Goal: Task Accomplishment & Management: Complete application form

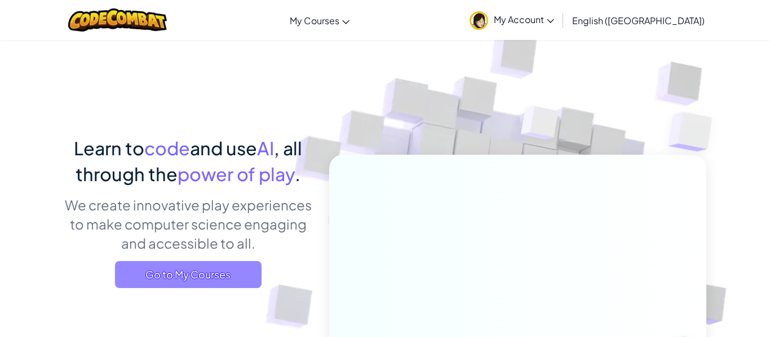
click at [219, 279] on span "Go to My Courses" at bounding box center [188, 274] width 146 height 27
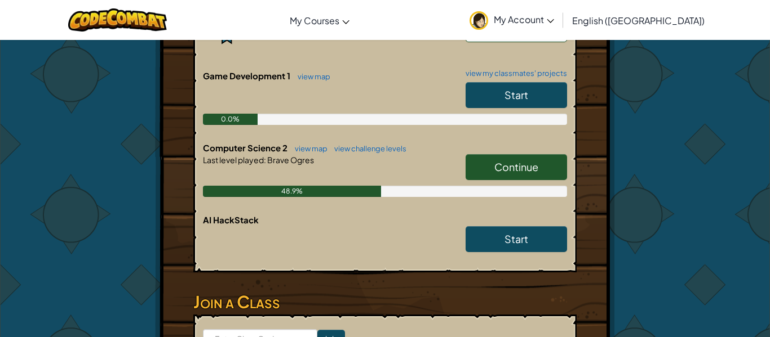
scroll to position [319, 0]
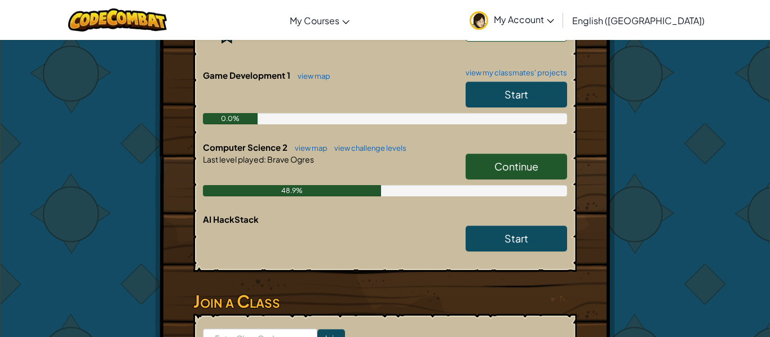
click at [534, 161] on span "Continue" at bounding box center [516, 166] width 44 height 13
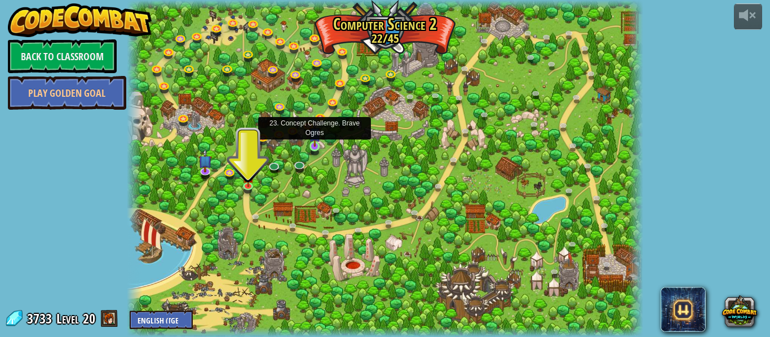
click at [311, 144] on img at bounding box center [315, 133] width 12 height 27
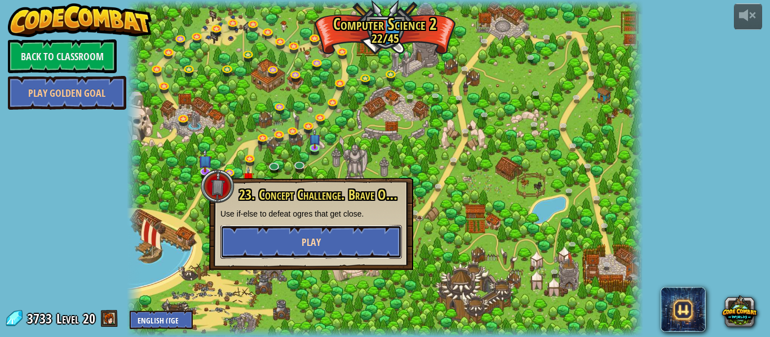
click at [301, 243] on span "Play" at bounding box center [310, 242] width 19 height 14
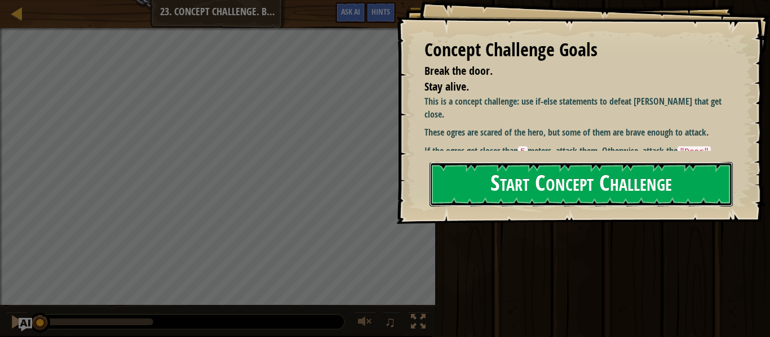
click at [500, 201] on button "Start Concept Challenge" at bounding box center [580, 184] width 303 height 45
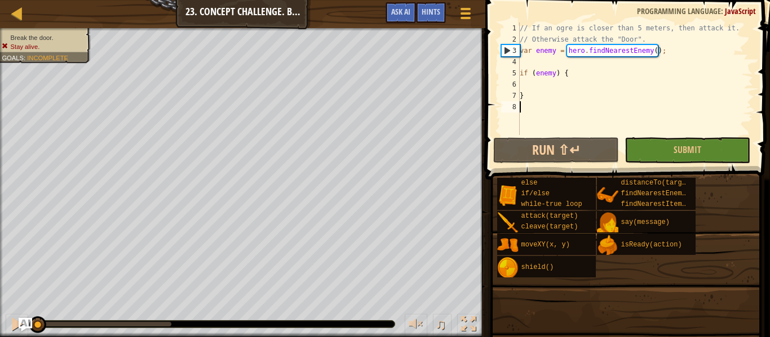
click at [646, 262] on div "else if/else while-true loop attack(target) cleave(target) moveXY(x, y) shield(…" at bounding box center [628, 227] width 265 height 101
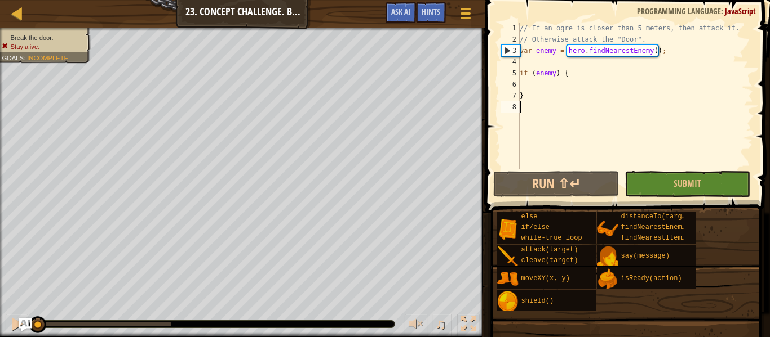
click at [550, 86] on div "// If an ogre is closer than 5 meters, then attack it. // Otherwise attack the …" at bounding box center [634, 107] width 235 height 169
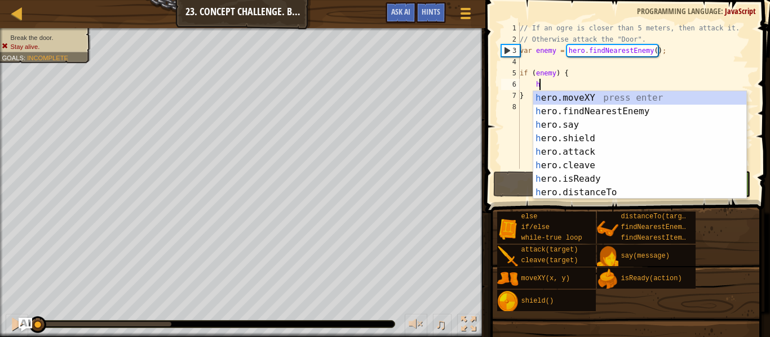
scroll to position [5, 2]
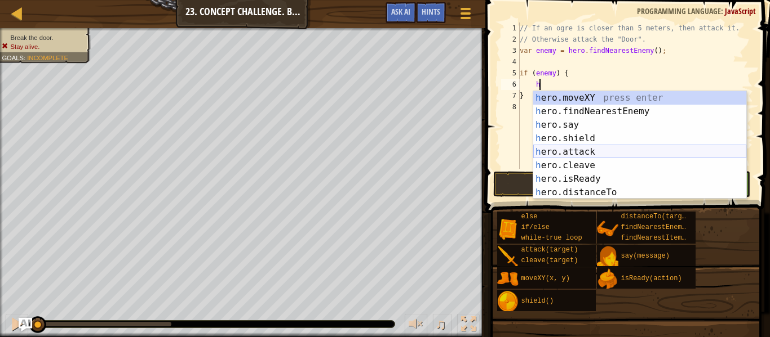
click at [576, 147] on div "h ero.moveXY press enter h ero.findNearestEnemy press enter h ero.say press ent…" at bounding box center [639, 158] width 213 height 135
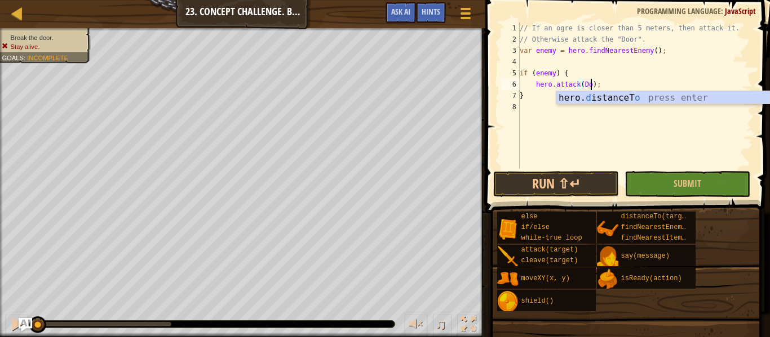
type textarea "hero.attack(Door);"
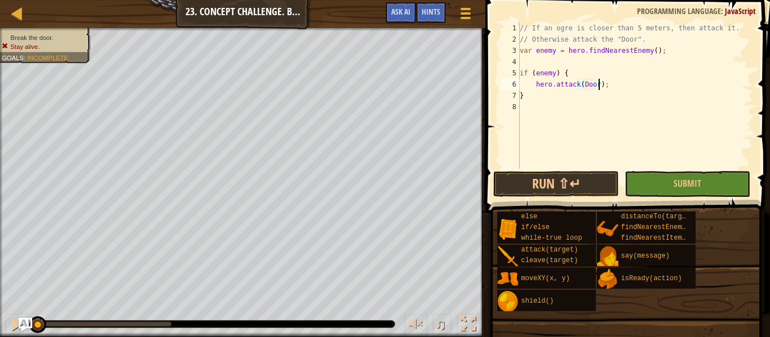
scroll to position [5, 12]
click at [552, 106] on div "// If an ogre is closer than 5 meters, then attack it. // Otherwise attack the …" at bounding box center [634, 107] width 235 height 169
type textarea "e"
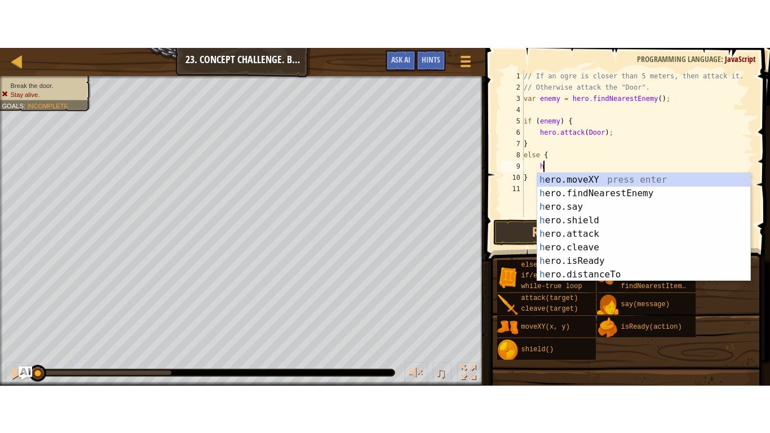
scroll to position [5, 3]
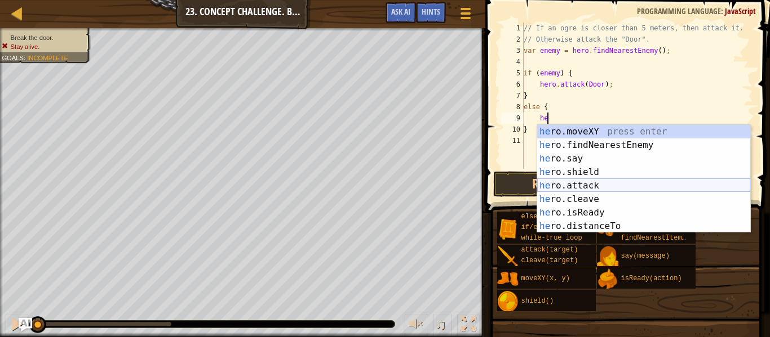
click at [629, 183] on div "he ro.moveXY press enter he ro.findNearestEnemy press enter he ro.say press ent…" at bounding box center [643, 192] width 213 height 135
type textarea "hero.attack(enemy);"
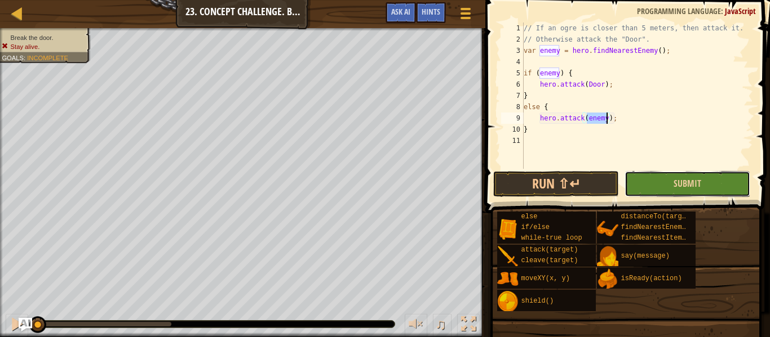
click at [634, 188] on button "Submit" at bounding box center [687, 184] width 126 height 26
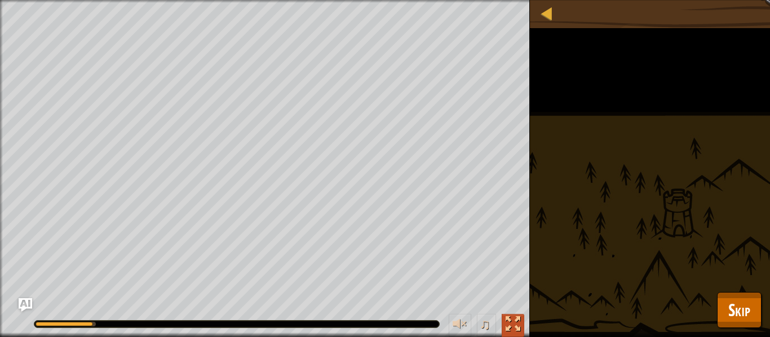
click at [516, 319] on div at bounding box center [512, 324] width 15 height 15
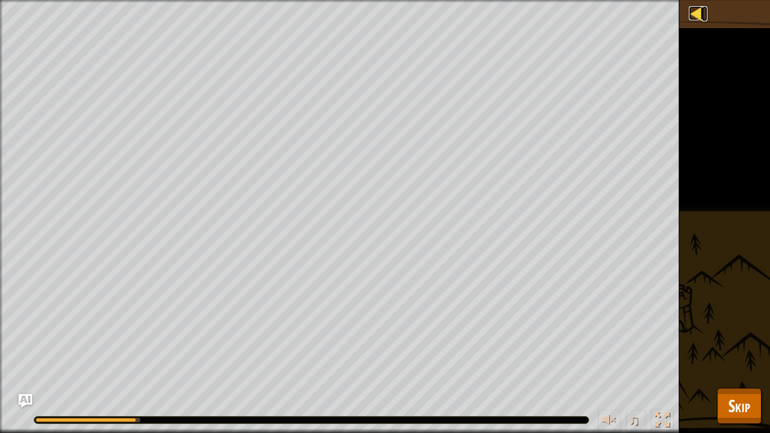
click at [694, 15] on div at bounding box center [695, 13] width 14 height 14
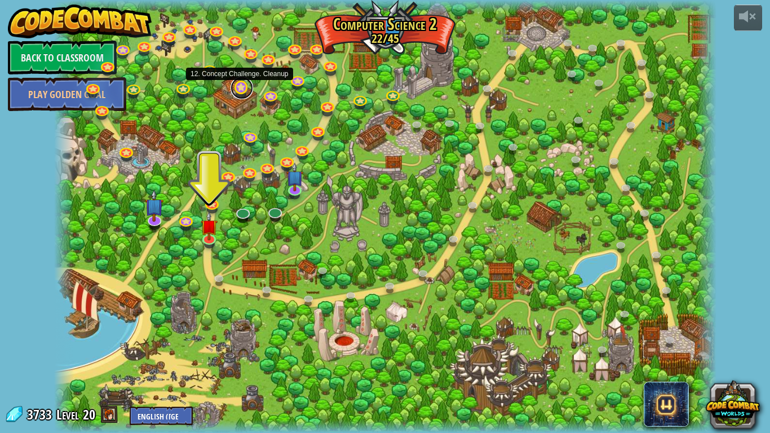
click at [239, 92] on link at bounding box center [241, 88] width 23 height 23
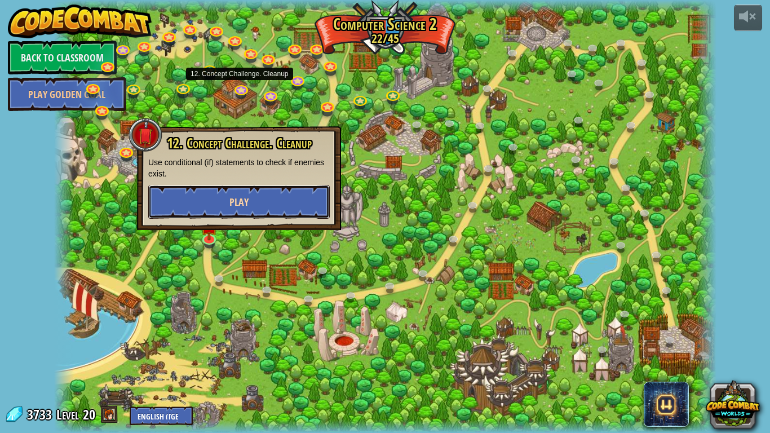
click at [239, 208] on span "Play" at bounding box center [238, 202] width 19 height 14
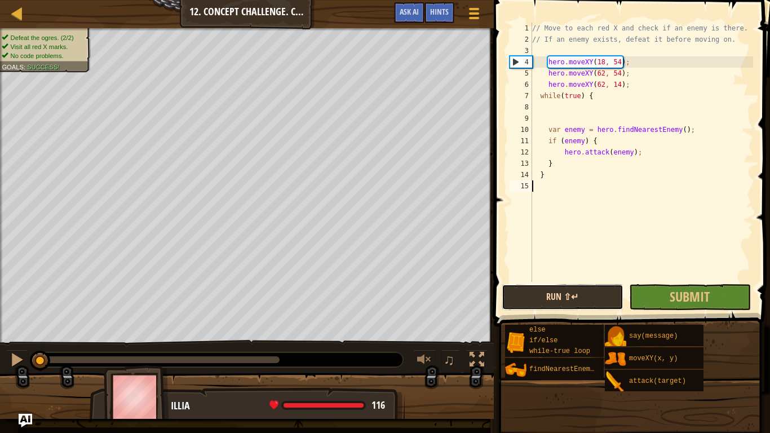
click at [612, 297] on button "Run ⇧↵" at bounding box center [562, 297] width 122 height 26
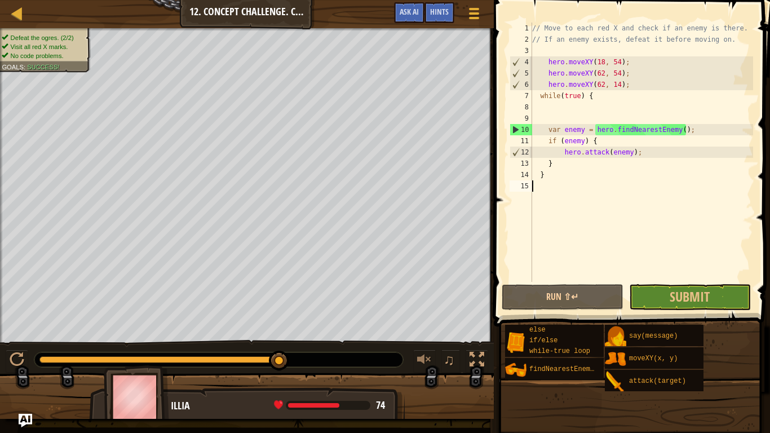
drag, startPoint x: 69, startPoint y: 358, endPoint x: 295, endPoint y: 355, distance: 226.5
click at [295, 337] on div at bounding box center [218, 359] width 368 height 15
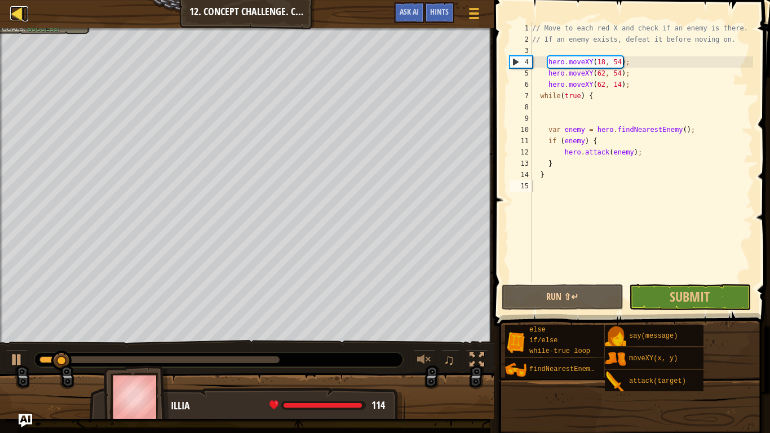
click at [19, 7] on div at bounding box center [17, 13] width 14 height 14
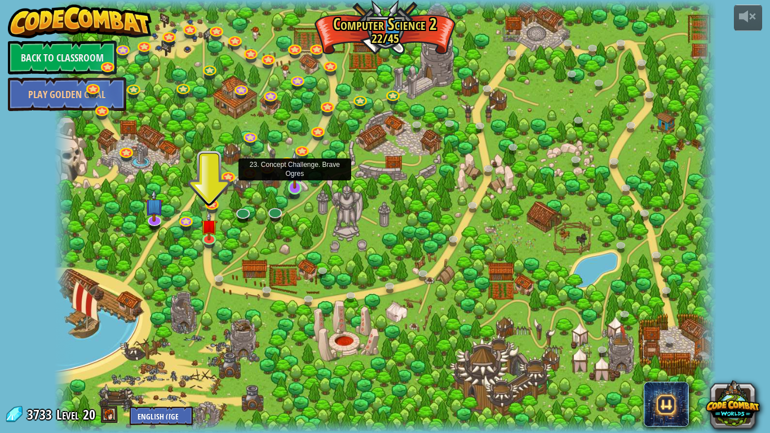
click at [299, 188] on img at bounding box center [294, 169] width 17 height 38
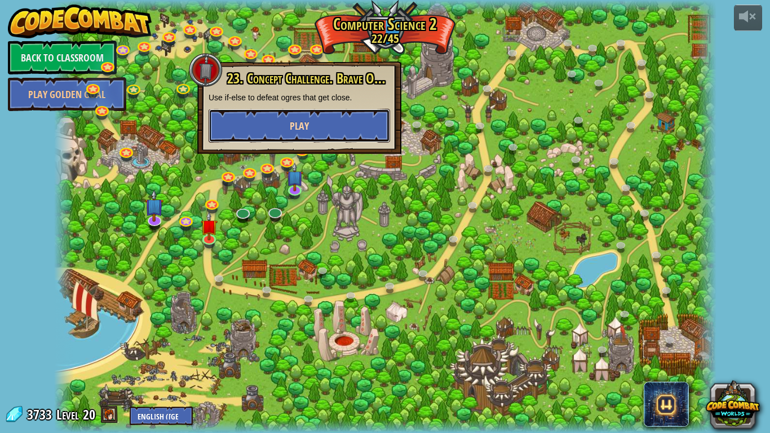
click at [326, 130] on button "Play" at bounding box center [298, 126] width 181 height 34
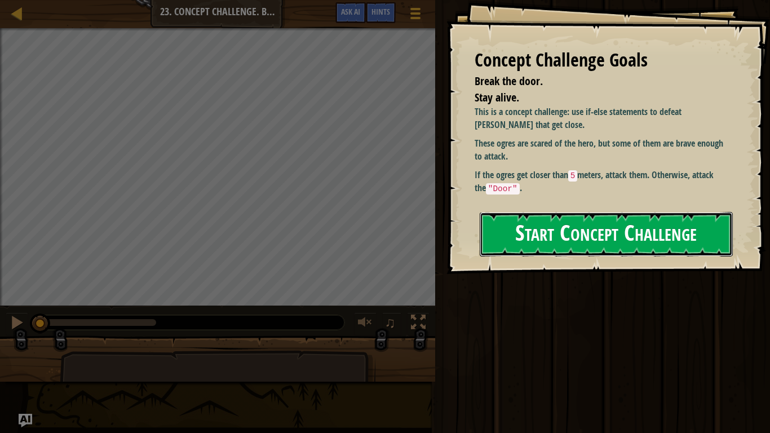
click at [523, 229] on button "Start Concept Challenge" at bounding box center [605, 234] width 253 height 45
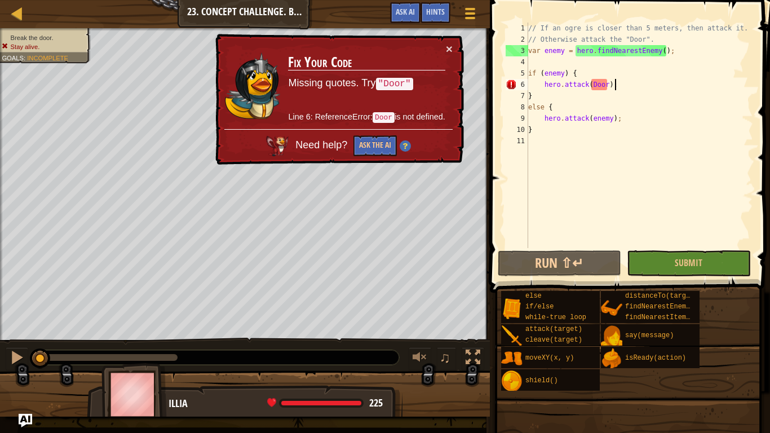
click at [624, 87] on div "// If an ogre is closer than 5 meters, then attack it. // Otherwise attack the …" at bounding box center [639, 147] width 227 height 248
type textarea "hero.attack(Door);"
drag, startPoint x: 624, startPoint y: 87, endPoint x: 541, endPoint y: 87, distance: 82.3
click at [541, 87] on div "// If an ogre is closer than 5 meters, then attack it. // Otherwise attack the …" at bounding box center [639, 147] width 227 height 248
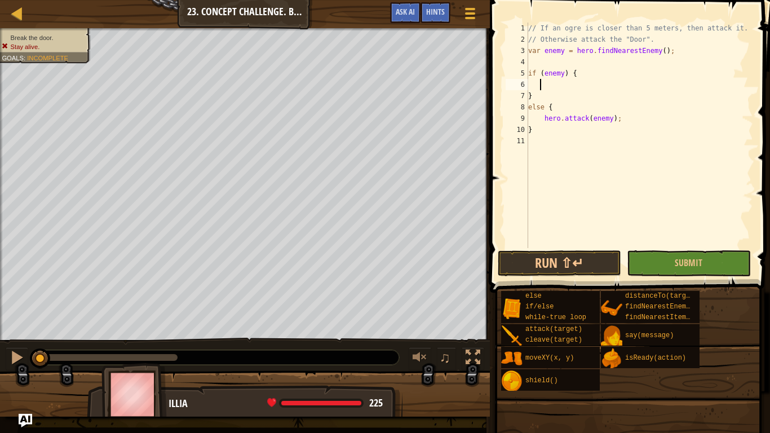
click at [552, 78] on div "// If an ogre is closer than 5 meters, then attack it. // Otherwise attack the …" at bounding box center [639, 147] width 227 height 248
type textarea "if (distance <5) {"
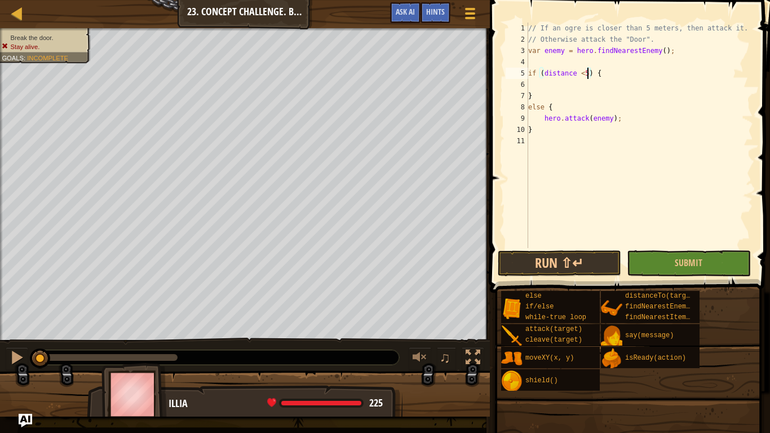
click at [565, 86] on div "// If an ogre is closer than 5 meters, then attack it. // Otherwise attack the …" at bounding box center [639, 147] width 227 height 248
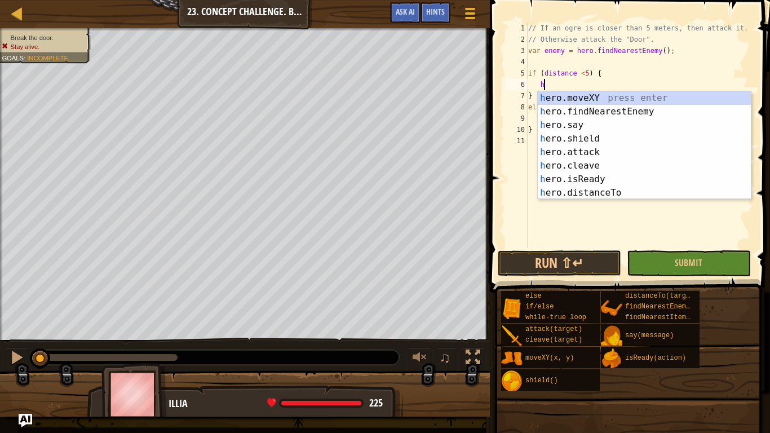
scroll to position [5, 2]
click at [597, 148] on div "he ro.moveXY press enter he ro.findNearestEnemy press enter he ro.say press ent…" at bounding box center [643, 158] width 213 height 135
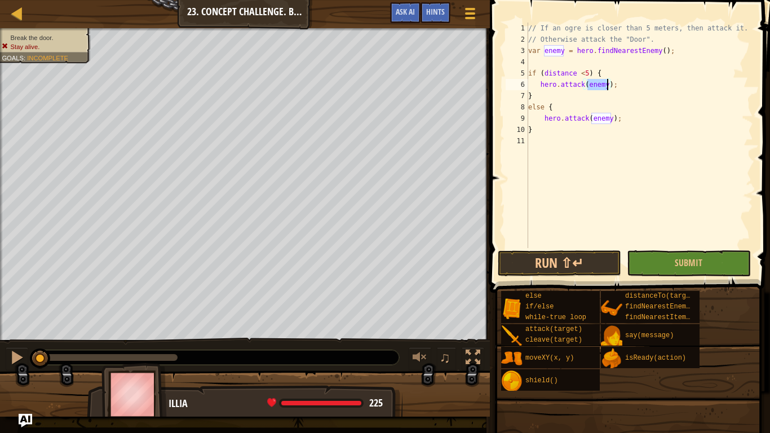
click at [600, 118] on div "// If an ogre is closer than 5 meters, then attack it. // Otherwise attack the …" at bounding box center [639, 147] width 227 height 248
drag, startPoint x: 615, startPoint y: 84, endPoint x: 539, endPoint y: 81, distance: 76.7
click at [539, 81] on div "// If an ogre is closer than 5 meters, then attack it. // Otherwise attack the …" at bounding box center [639, 147] width 227 height 248
type textarea "h"
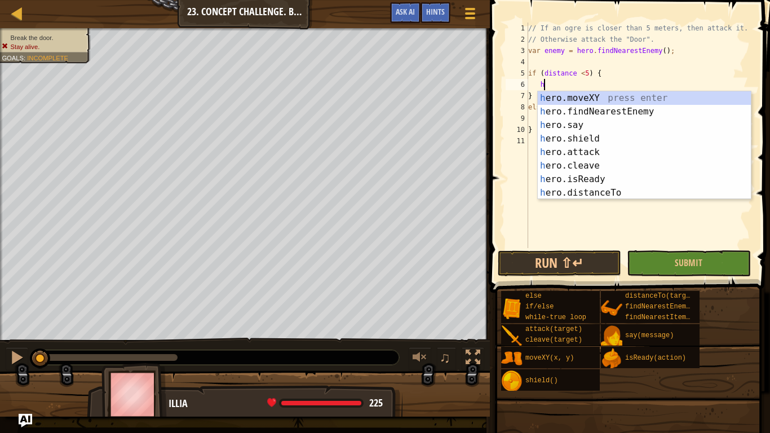
scroll to position [5, 2]
click at [593, 107] on div "h ero.moveXY press enter h ero.findNearestEnemy press enter h ero.say press ent…" at bounding box center [643, 158] width 213 height 135
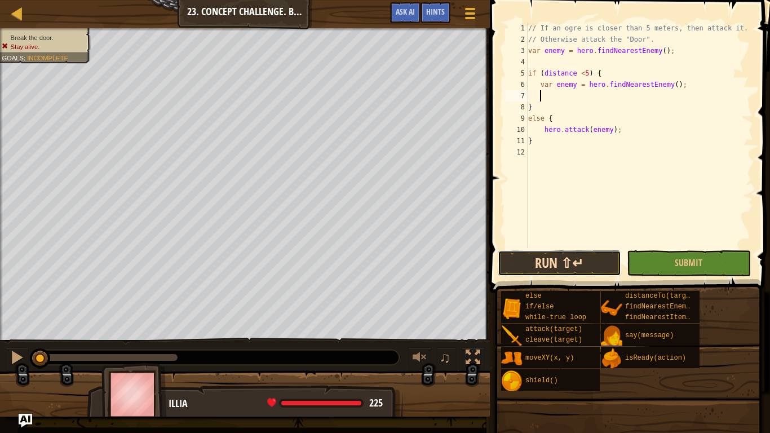
click at [589, 259] on button "Run ⇧↵" at bounding box center [558, 263] width 123 height 26
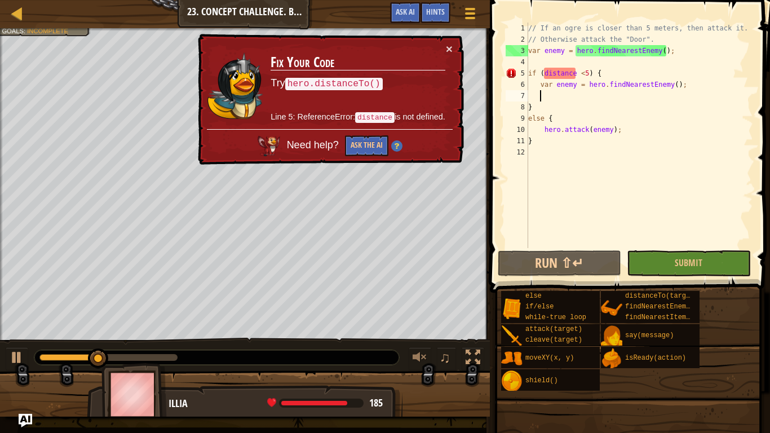
click at [452, 45] on div "× Fix Your Code Try hero.distanceTo() Line 5: ReferenceError: distance is not d…" at bounding box center [329, 99] width 268 height 131
click at [446, 50] on button "×" at bounding box center [449, 49] width 7 height 12
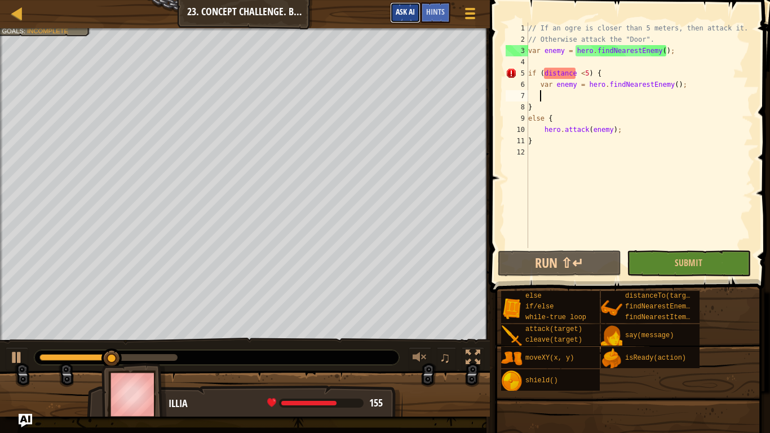
click at [412, 15] on span "Ask AI" at bounding box center [404, 11] width 19 height 11
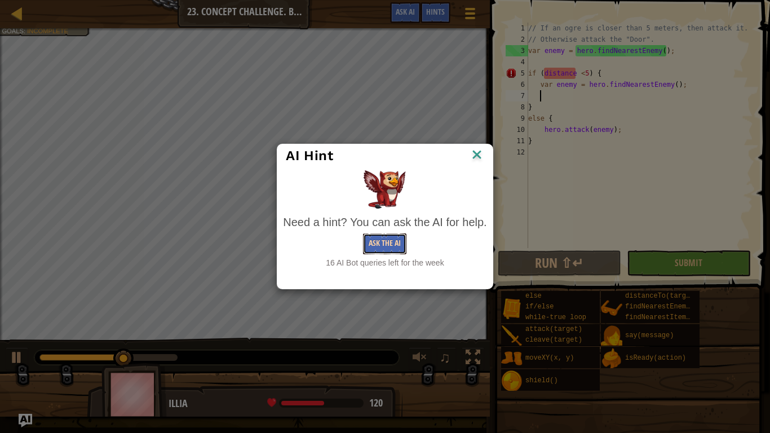
click at [389, 234] on button "Ask the AI" at bounding box center [384, 243] width 43 height 21
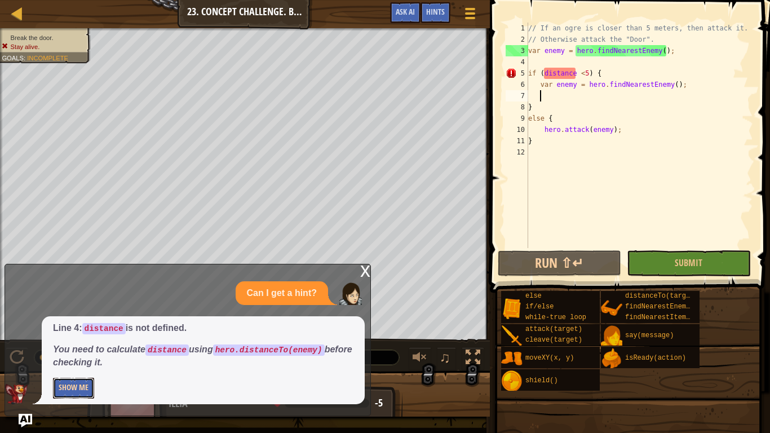
click at [85, 337] on button "Show Me" at bounding box center [73, 387] width 41 height 21
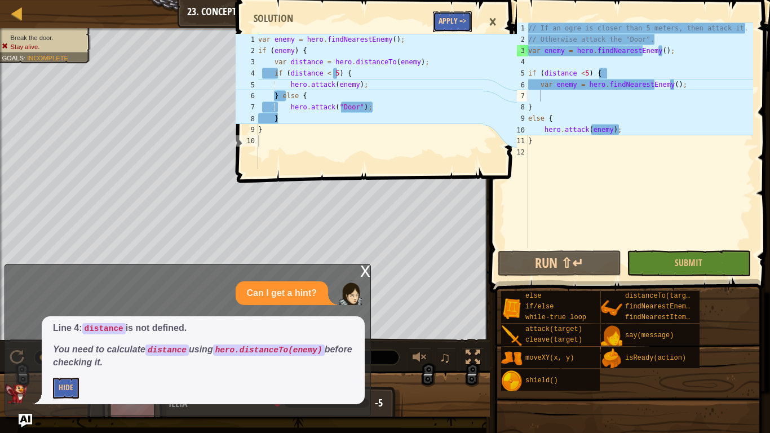
click at [455, 16] on button "Apply =>" at bounding box center [452, 21] width 39 height 21
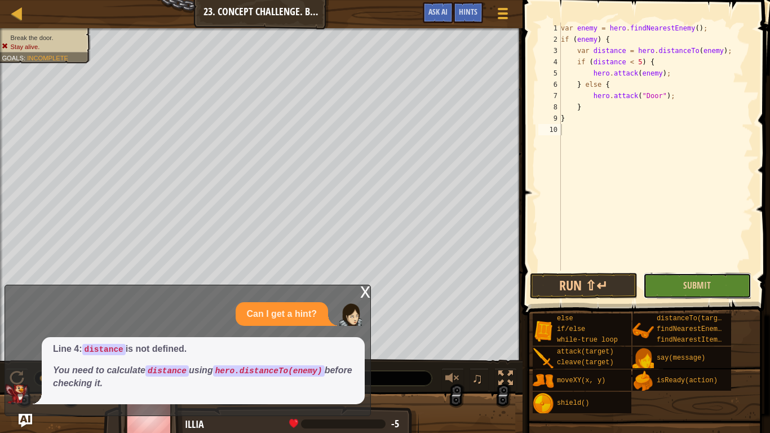
click at [673, 273] on button "Submit" at bounding box center [697, 286] width 108 height 26
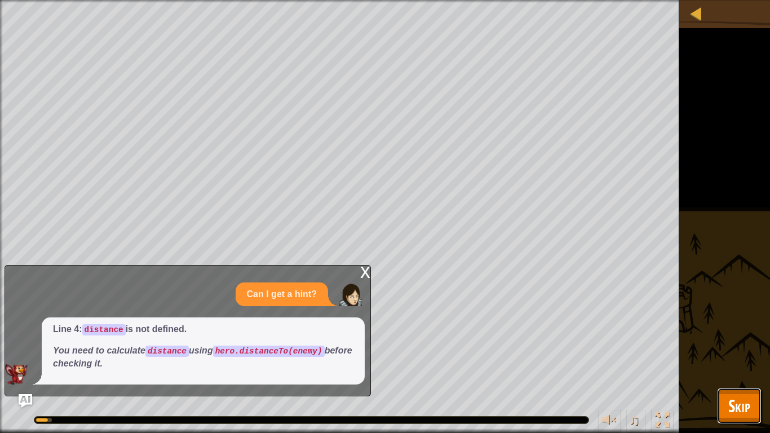
click at [738, 337] on span "Skip" at bounding box center [739, 405] width 22 height 23
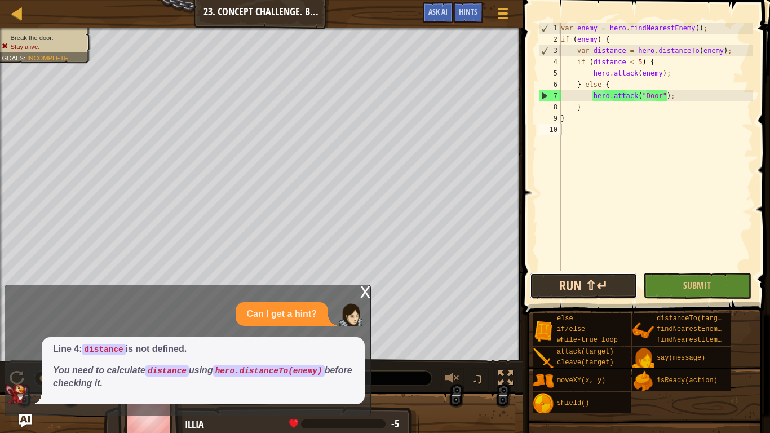
click at [579, 291] on button "Run ⇧↵" at bounding box center [584, 286] width 108 height 26
click at [432, 8] on span "Ask AI" at bounding box center [437, 11] width 19 height 11
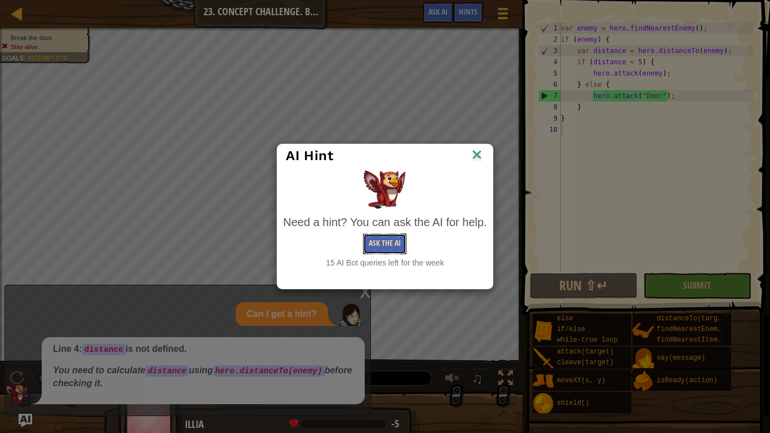
click at [383, 238] on button "Ask the AI" at bounding box center [384, 243] width 43 height 21
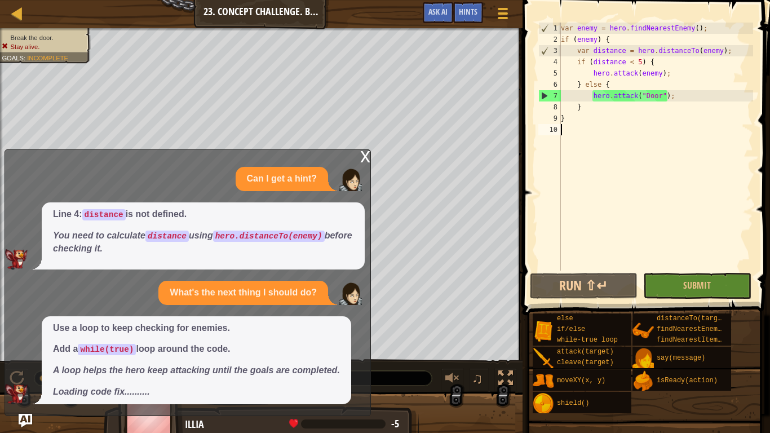
click at [367, 150] on div "x" at bounding box center [365, 155] width 10 height 11
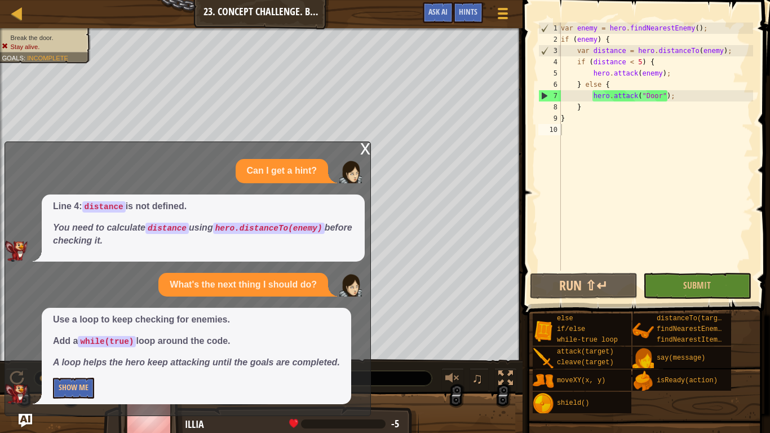
click at [565, 15] on span at bounding box center [647, 141] width 256 height 348
click at [563, 25] on div "var enemy = hero . findNearestEnemy ( ) ; if ( enemy ) { var distance = hero . …" at bounding box center [655, 158] width 194 height 270
type textarea "var enemy = hero.findNearestEnemy();"
click at [561, 25] on div "var enemy = hero . findNearestEnemy ( ) ; if ( enemy ) { var distance = hero . …" at bounding box center [655, 158] width 194 height 270
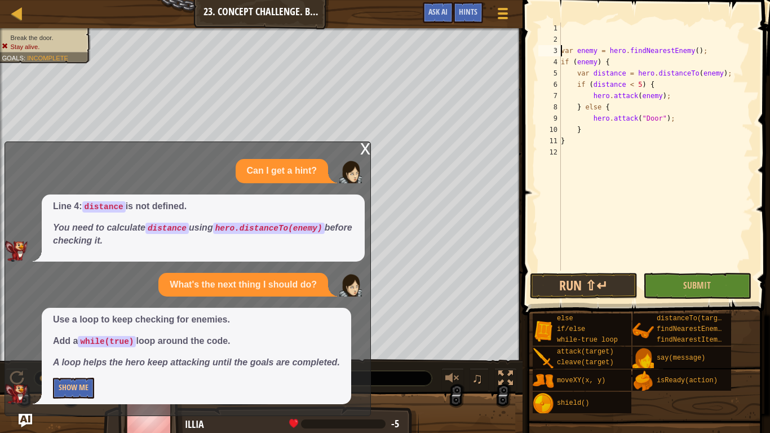
click at [570, 31] on div "var enemy = hero . findNearestEnemy ( ) ; if ( enemy ) { var distance = hero . …" at bounding box center [655, 158] width 194 height 270
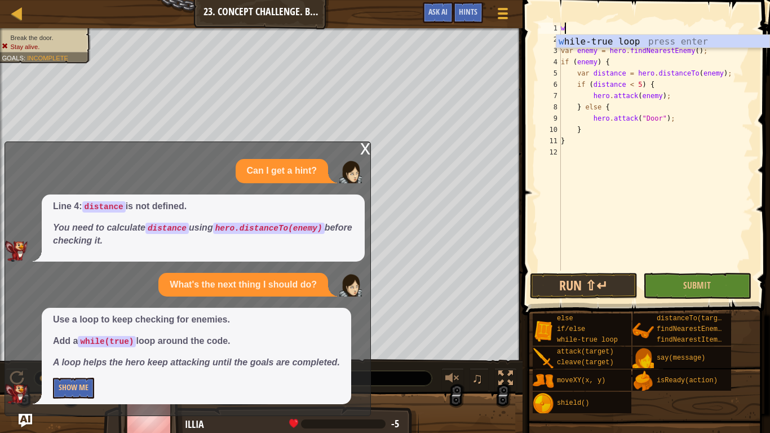
type textarea "wh"
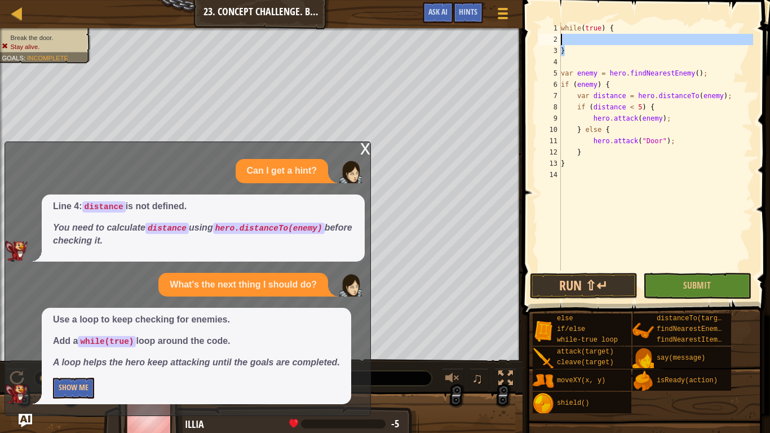
drag, startPoint x: 583, startPoint y: 49, endPoint x: 550, endPoint y: 42, distance: 33.5
click at [550, 42] on div "1 2 3 4 5 6 7 8 9 10 11 12 13 14 while ( true ) { } var enemy = hero . findNear…" at bounding box center [644, 147] width 217 height 248
type textarea "}"
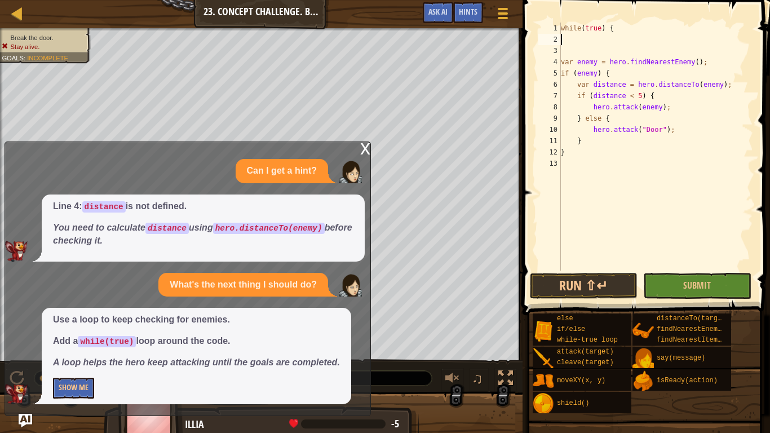
type textarea "while(true) {"
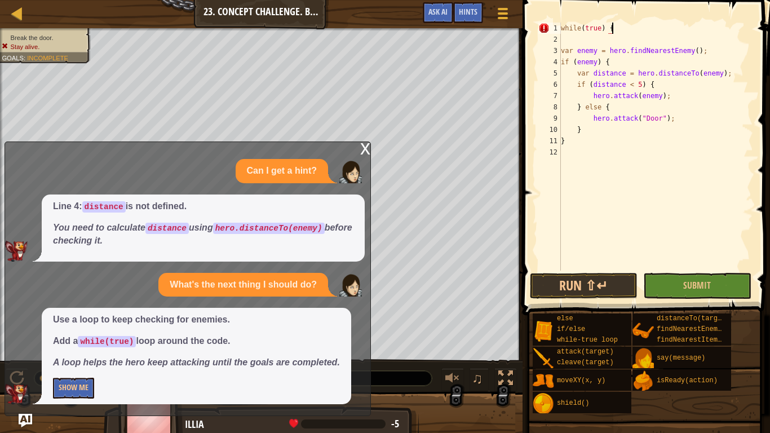
click at [573, 158] on div "while ( true ) { var enemy = hero . findNearestEnemy ( ) ; if ( enemy ) { var d…" at bounding box center [655, 158] width 194 height 270
paste textarea "}"
type textarea "}"
click at [568, 296] on button "Run ⇧↵" at bounding box center [584, 286] width 108 height 26
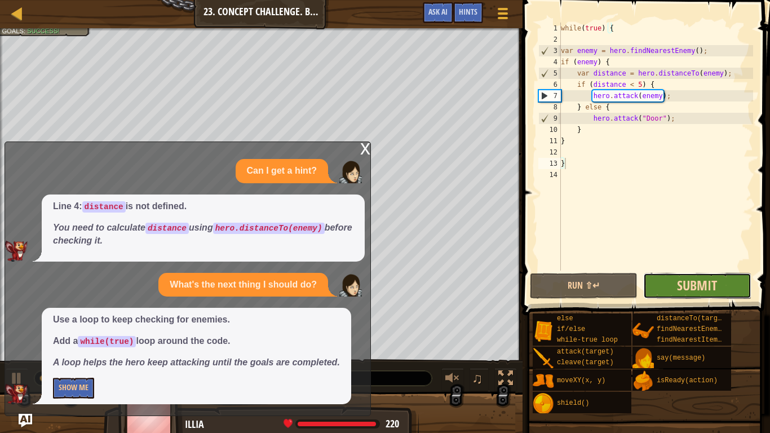
click at [681, 290] on span "Submit" at bounding box center [697, 285] width 40 height 18
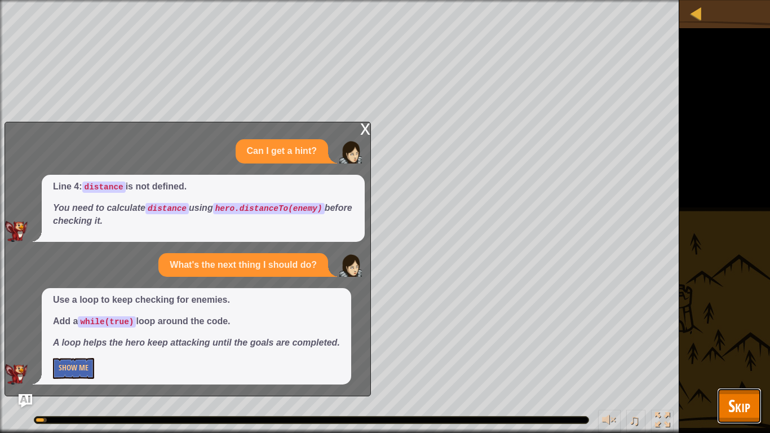
click at [745, 337] on span "Skip" at bounding box center [739, 405] width 22 height 23
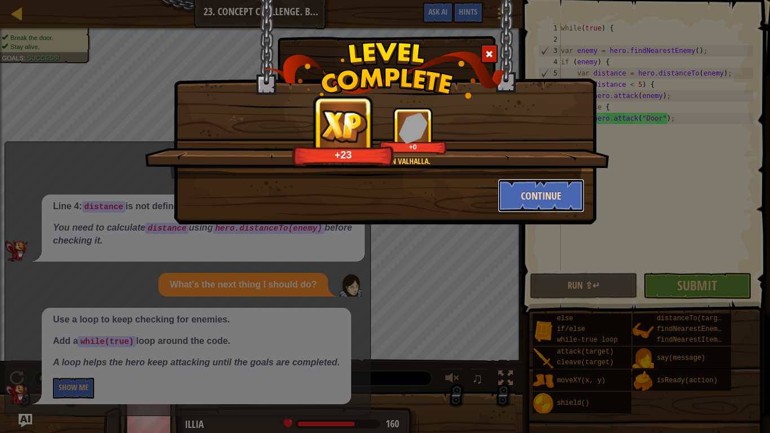
click at [530, 191] on button "Continue" at bounding box center [540, 196] width 87 height 34
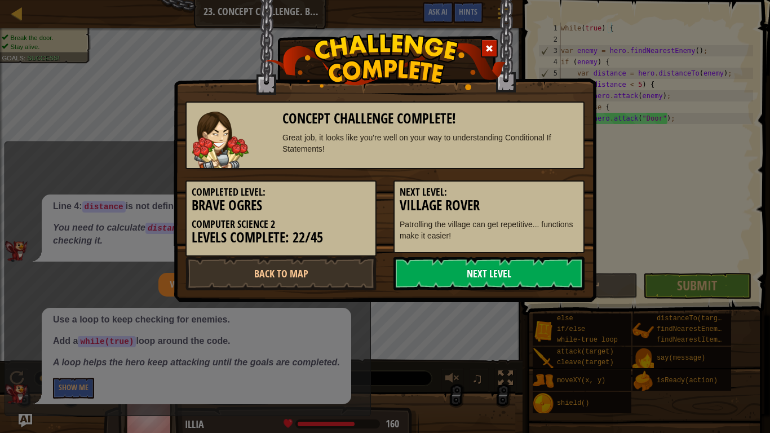
click at [465, 269] on link "Next Level" at bounding box center [488, 273] width 191 height 34
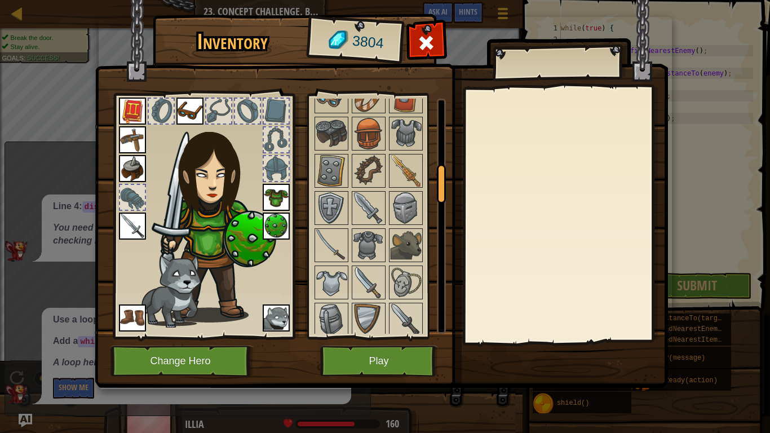
scroll to position [454, 0]
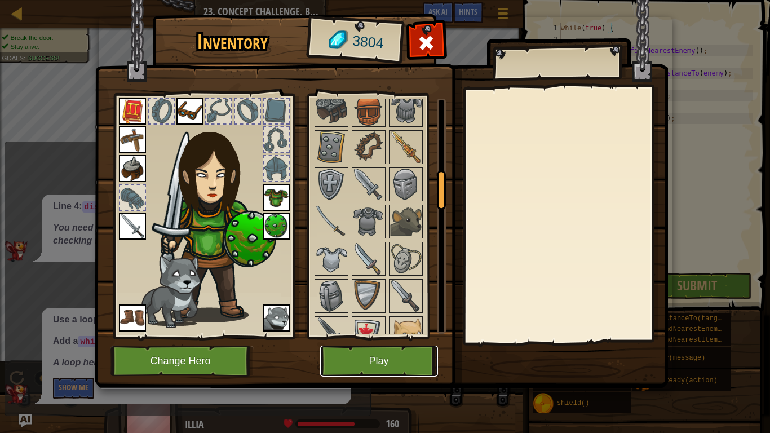
click at [363, 337] on button "Play" at bounding box center [379, 360] width 118 height 31
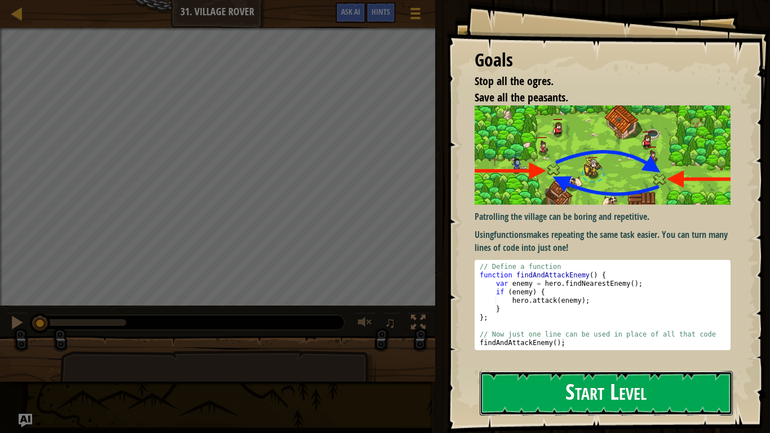
click at [543, 337] on button "Start Level" at bounding box center [605, 393] width 253 height 45
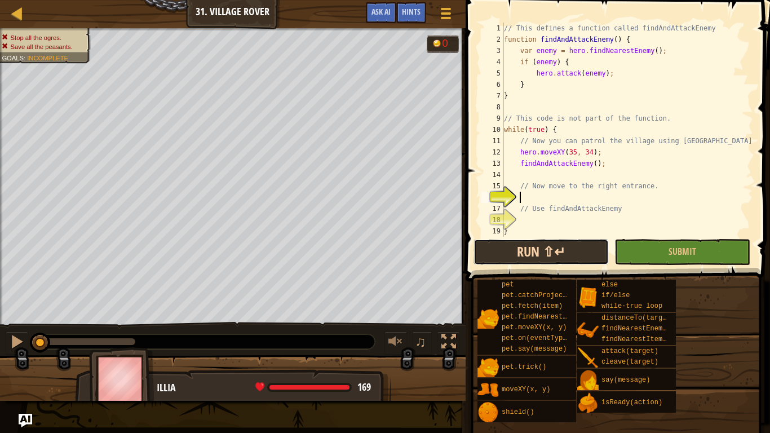
click at [549, 250] on button "Run ⇧↵" at bounding box center [540, 252] width 135 height 26
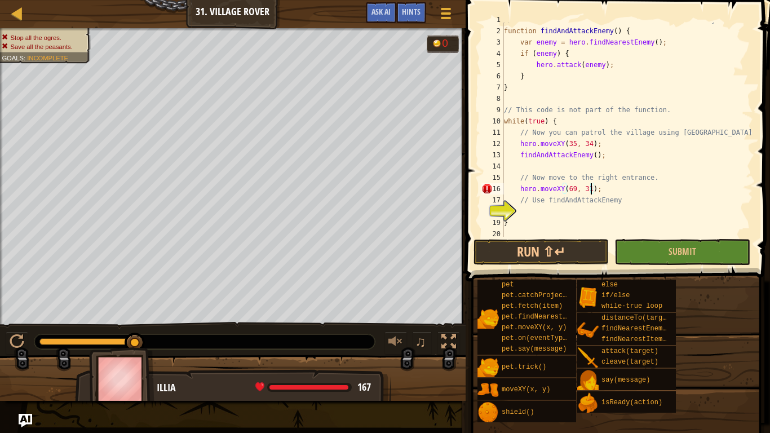
scroll to position [5, 12]
click at [553, 223] on div "// This defines a function called findAndAttackEnemy function findAndAttackEnem…" at bounding box center [626, 132] width 251 height 237
type textarea "}"
click at [531, 210] on div "// This defines a function called findAndAttackEnemy function findAndAttackEnem…" at bounding box center [626, 132] width 251 height 237
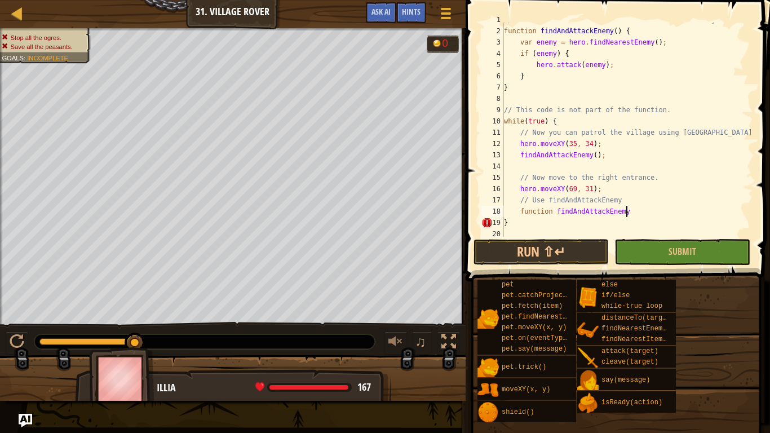
scroll to position [5, 18]
click at [569, 237] on span at bounding box center [618, 124] width 313 height 314
click at [568, 242] on button "Run ⇧↵" at bounding box center [540, 252] width 135 height 26
click at [571, 250] on button "Run ⇧↵" at bounding box center [540, 252] width 135 height 26
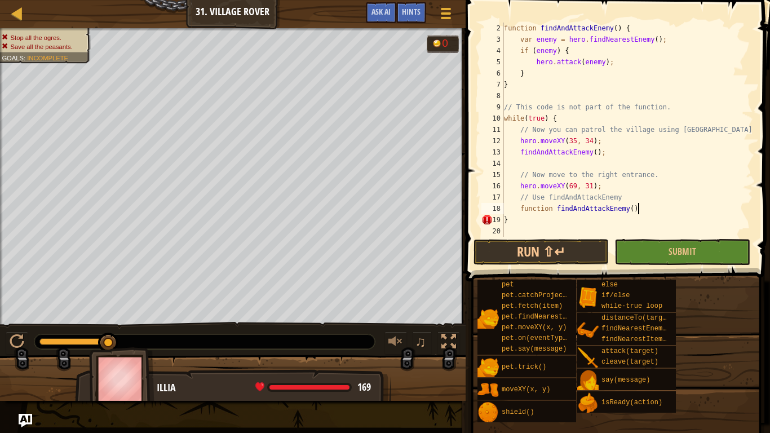
scroll to position [11, 0]
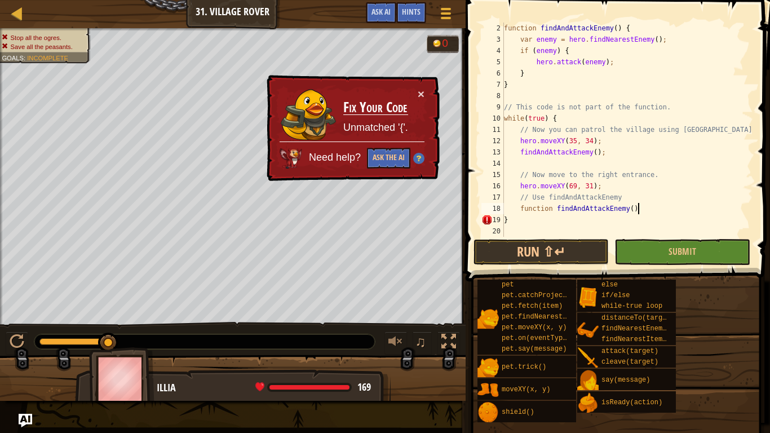
click at [504, 219] on div "function findAndAttackEnemy ( ) { var enemy = hero . findNearestEnemy ( ) ; if …" at bounding box center [626, 141] width 251 height 237
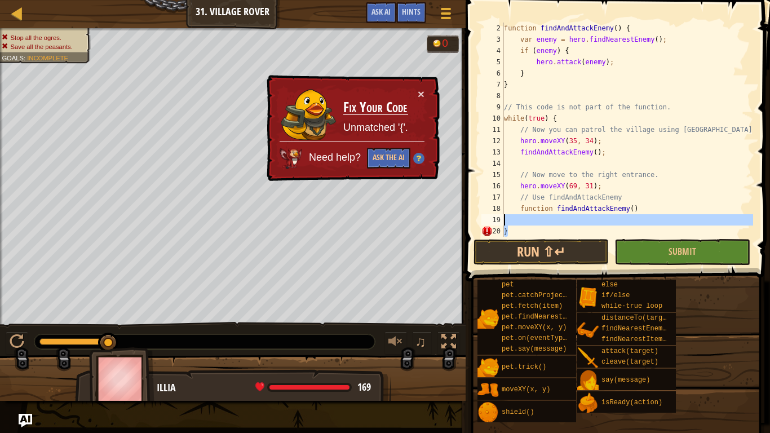
drag, startPoint x: 526, startPoint y: 230, endPoint x: 486, endPoint y: 223, distance: 41.1
click at [486, 223] on div "} 2 3 4 5 6 7 8 9 10 11 12 13 14 15 16 17 18 19 20 21 function findAndAttackEne…" at bounding box center [616, 130] width 274 height 214
type textarea "}"
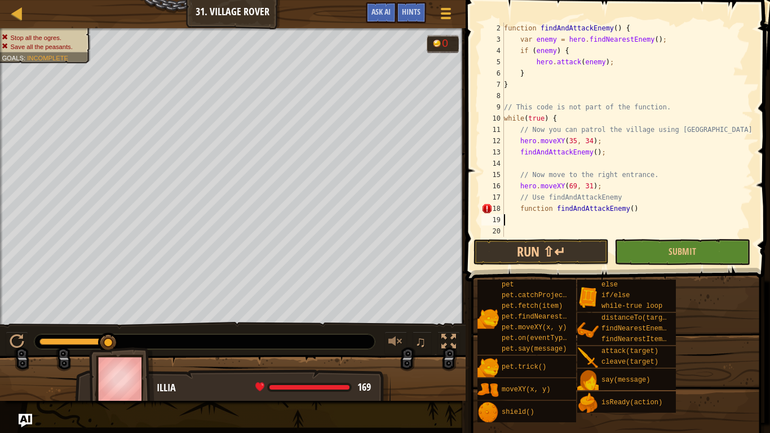
click at [551, 73] on div "function findAndAttackEnemy ( ) { var enemy = hero . findNearestEnemy ( ) ; if …" at bounding box center [626, 141] width 251 height 237
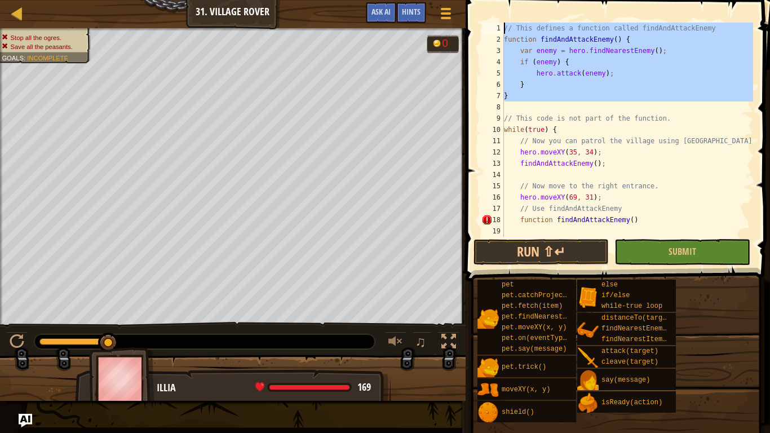
scroll to position [0, 0]
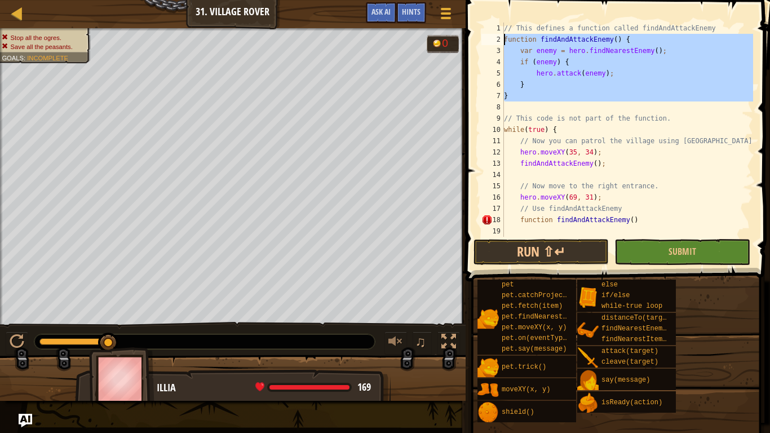
drag, startPoint x: 526, startPoint y: 94, endPoint x: 486, endPoint y: 39, distance: 68.5
click at [486, 39] on div "} 1 2 3 4 5 6 7 8 9 10 11 12 13 14 15 16 17 18 19 20 // This defines a function…" at bounding box center [616, 130] width 274 height 214
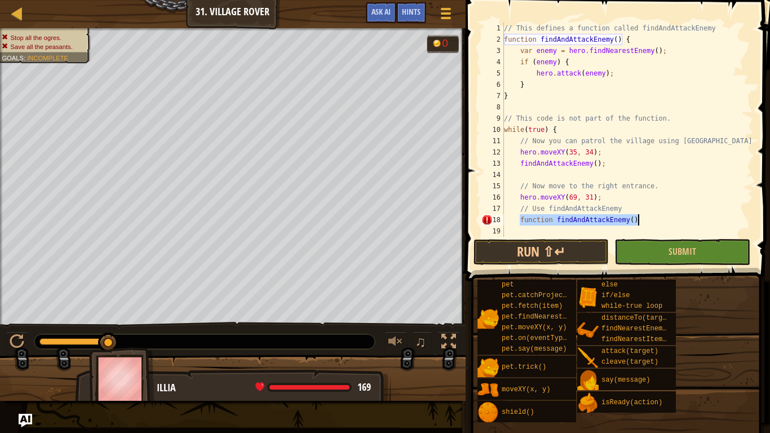
drag, startPoint x: 519, startPoint y: 217, endPoint x: 637, endPoint y: 220, distance: 117.2
click at [637, 220] on div "// This defines a function called findAndAttackEnemy function findAndAttackEnem…" at bounding box center [626, 141] width 251 height 237
type textarea "function findAndAttackEnemy()"
paste textarea
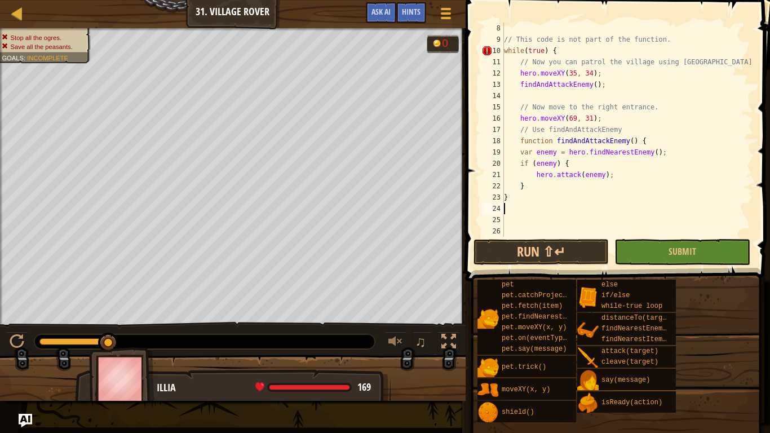
scroll to position [79, 0]
click at [565, 255] on button "Run ⇧↵" at bounding box center [540, 252] width 135 height 26
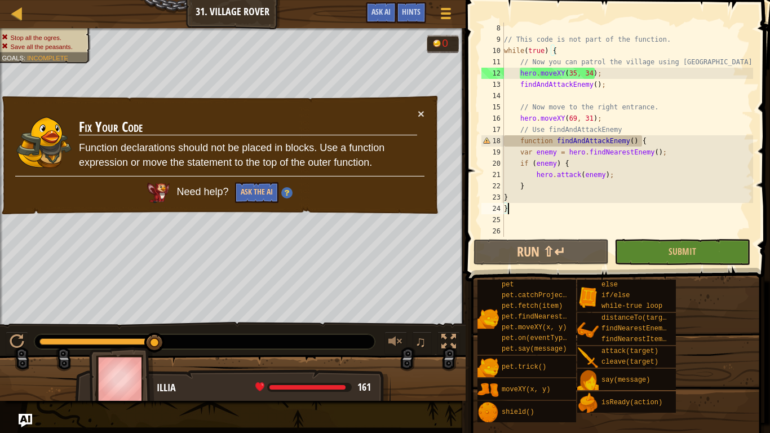
click at [638, 144] on div "// This code is not part of the function. while ( true ) { // Now you can patro…" at bounding box center [626, 141] width 251 height 237
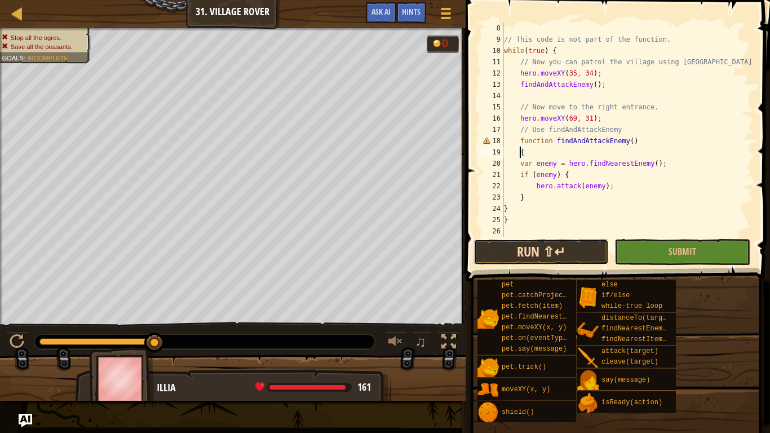
click at [570, 248] on button "Run ⇧↵" at bounding box center [540, 252] width 135 height 26
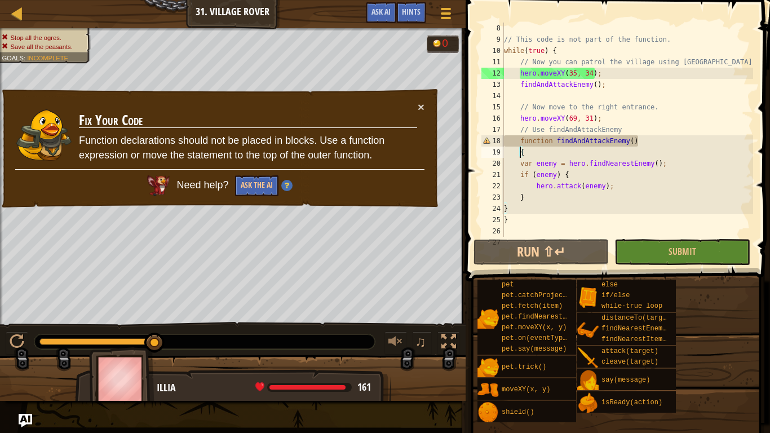
click at [633, 123] on div "// This code is not part of the function. while ( true ) { // Now you can patro…" at bounding box center [626, 141] width 251 height 237
click at [631, 130] on div "// This code is not part of the function. while ( true ) { // Now you can patro…" at bounding box center [626, 141] width 251 height 237
type textarea "// Use findAndAttackEnemy"
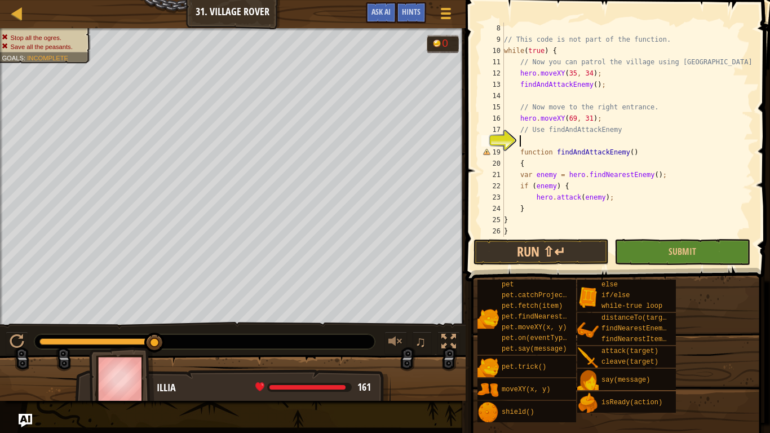
type textarea "/"
click at [585, 257] on button "Run ⇧↵" at bounding box center [540, 252] width 135 height 26
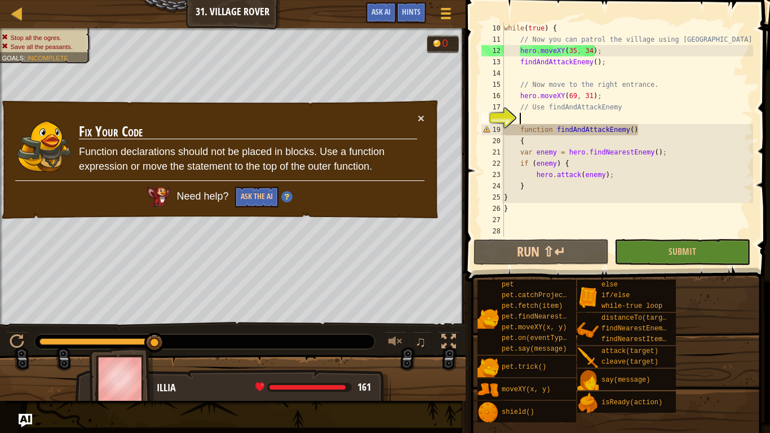
scroll to position [101, 0]
click at [595, 145] on div "while ( true ) { // Now you can patrol the village using findAndAttackEnemy her…" at bounding box center [626, 141] width 251 height 237
type textarea "{"
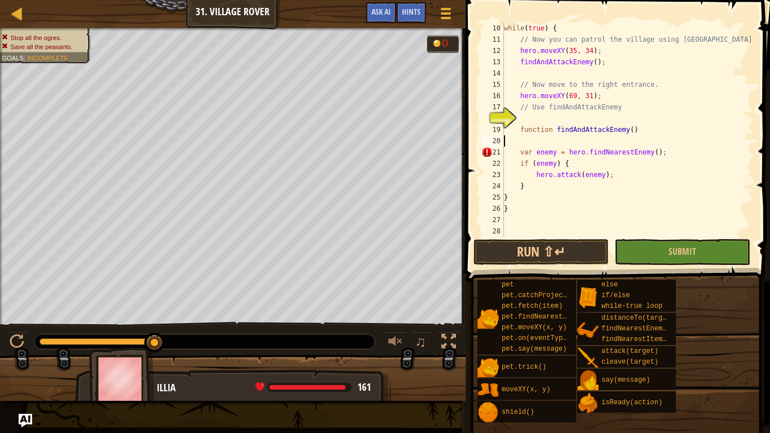
click at [649, 130] on div "while ( true ) { // Now you can patrol the village using findAndAttackEnemy her…" at bounding box center [626, 141] width 251 height 237
click at [544, 256] on button "Run ⇧↵" at bounding box center [540, 252] width 135 height 26
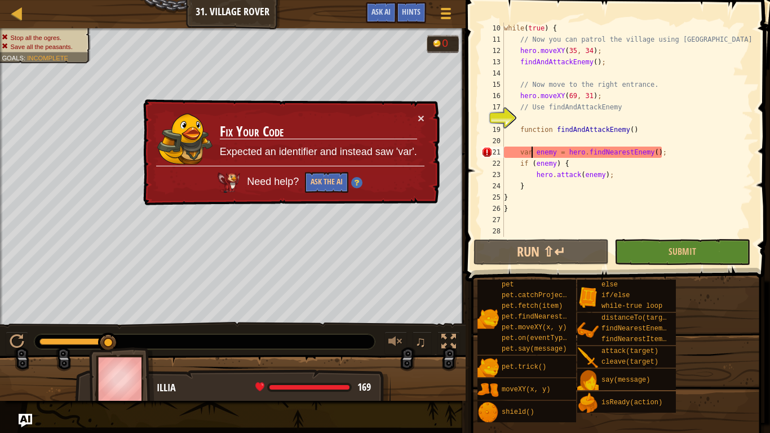
click at [531, 154] on div "while ( true ) { // Now you can patrol the village using findAndAttackEnemy her…" at bounding box center [626, 141] width 251 height 237
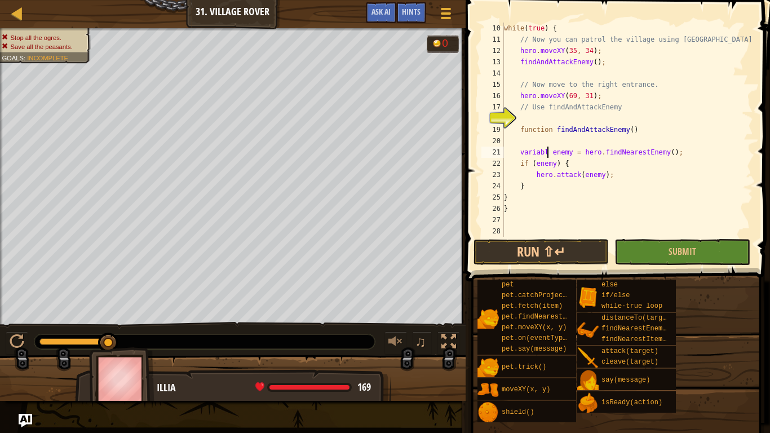
scroll to position [5, 7]
click at [539, 261] on button "Run ⇧↵" at bounding box center [540, 252] width 135 height 26
click at [568, 242] on button "Run ⇧↵" at bounding box center [540, 252] width 135 height 26
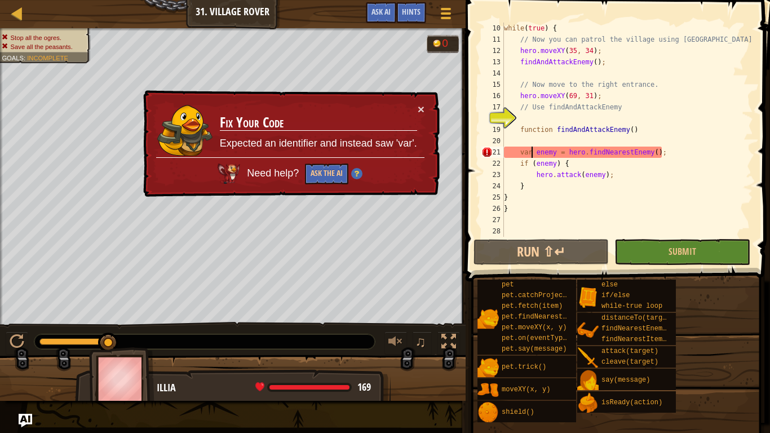
click at [515, 152] on div "while ( true ) { // Now you can patrol the village using findAndAttackEnemy her…" at bounding box center [626, 141] width 251 height 237
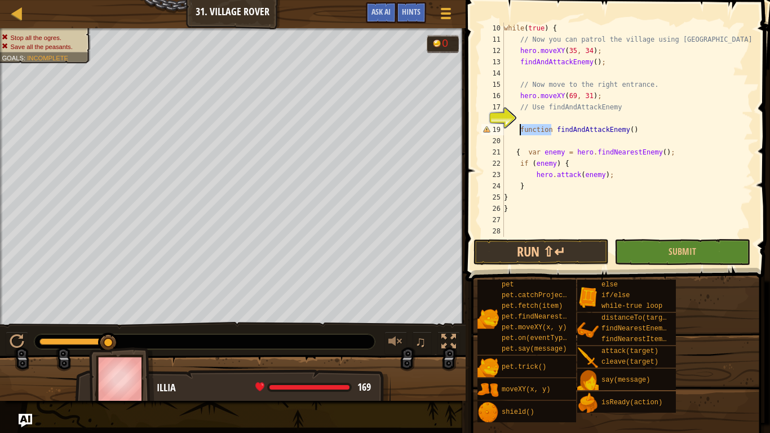
drag, startPoint x: 552, startPoint y: 128, endPoint x: 518, endPoint y: 126, distance: 33.4
click at [518, 126] on div "while ( true ) { // Now you can patrol the village using findAndAttackEnemy her…" at bounding box center [626, 141] width 251 height 237
type textarea "findAndAttackEnemy()"
click at [505, 247] on button "Run ⇧↵" at bounding box center [540, 252] width 135 height 26
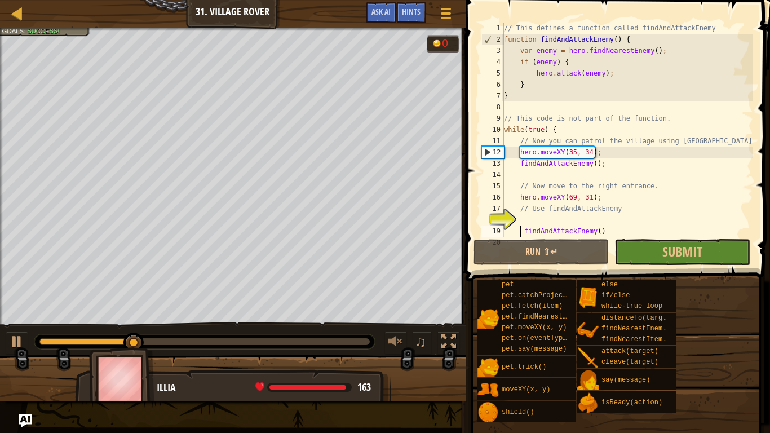
scroll to position [101, 0]
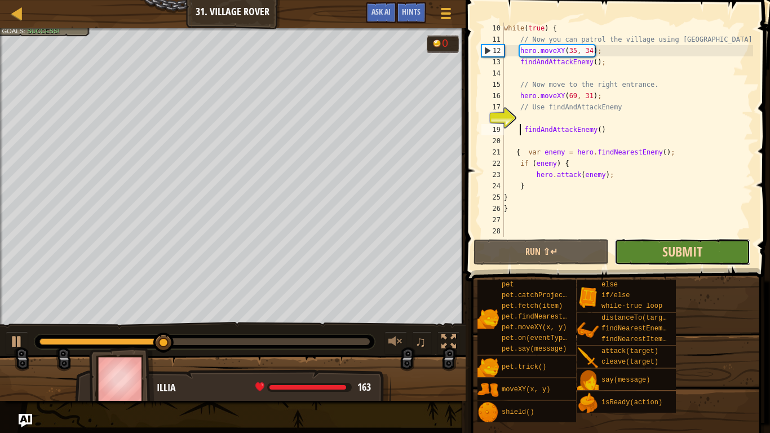
click at [665, 254] on span "Submit" at bounding box center [682, 251] width 40 height 18
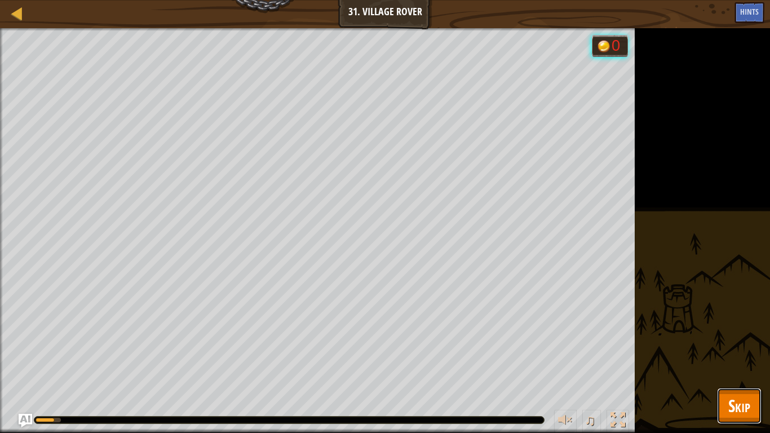
click at [745, 337] on span "Skip" at bounding box center [739, 405] width 22 height 23
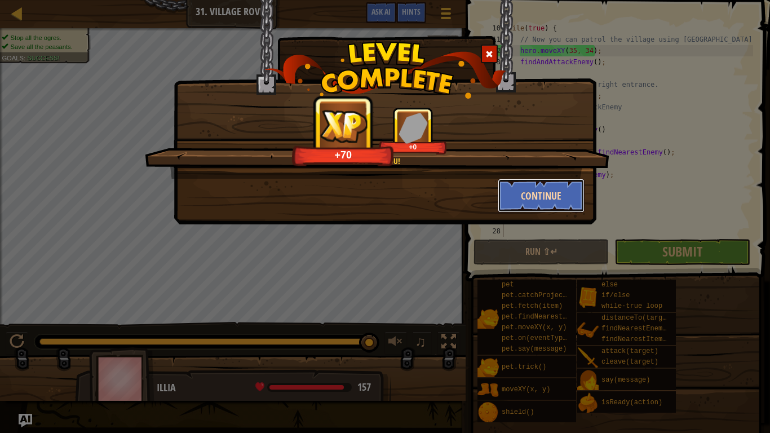
click at [526, 196] on button "Continue" at bounding box center [540, 196] width 87 height 34
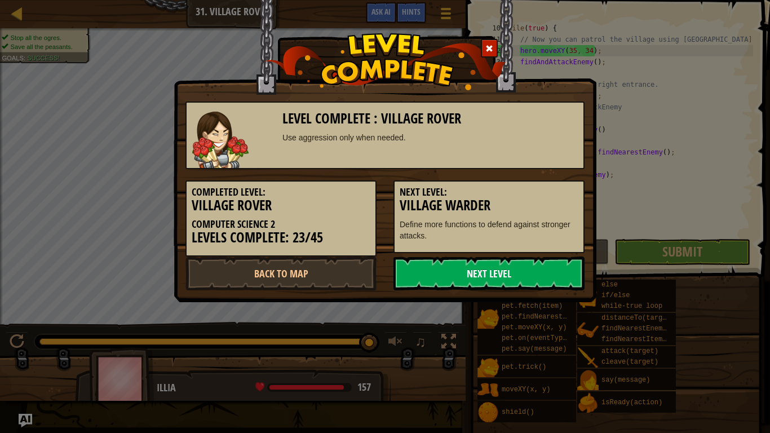
click at [469, 278] on link "Next Level" at bounding box center [488, 273] width 191 height 34
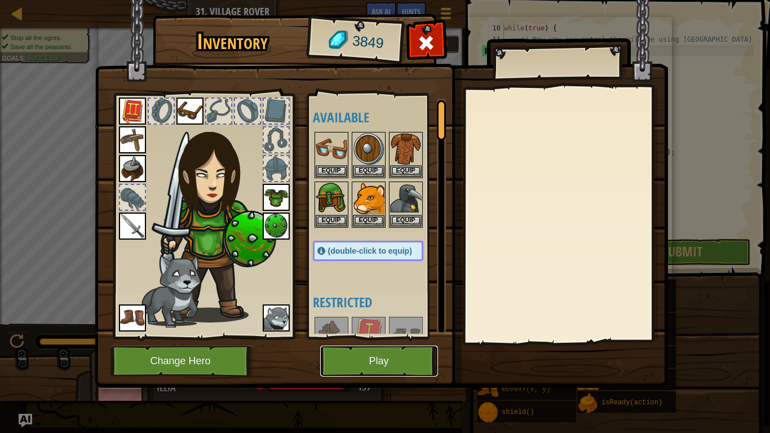
click at [377, 337] on button "Play" at bounding box center [379, 360] width 118 height 31
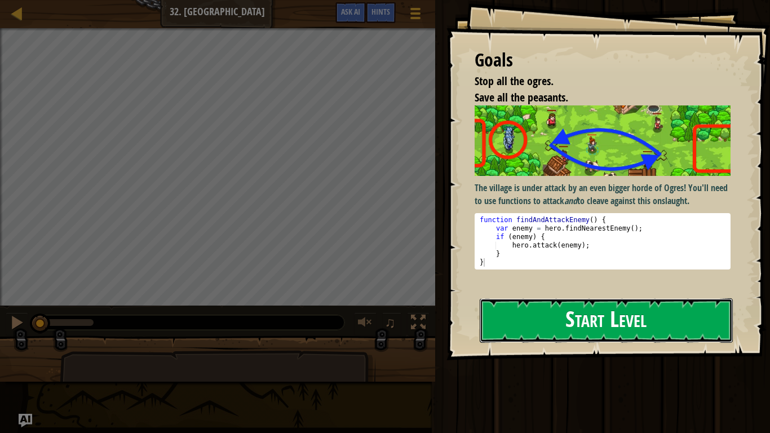
click at [545, 314] on button "Start Level" at bounding box center [605, 320] width 253 height 45
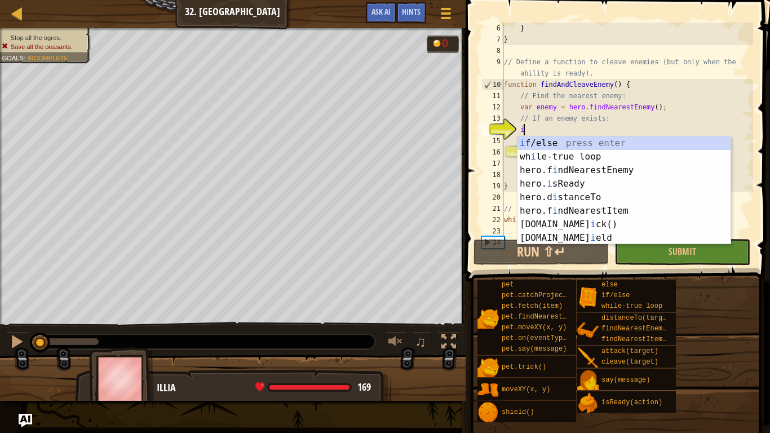
scroll to position [5, 2]
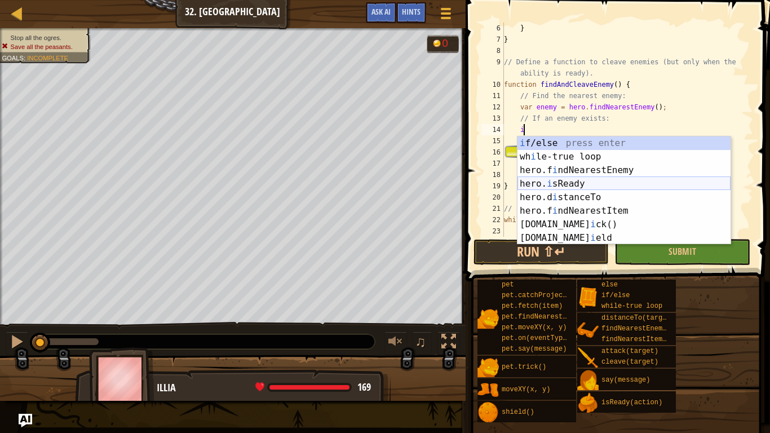
type textarea "if (enemy) {"
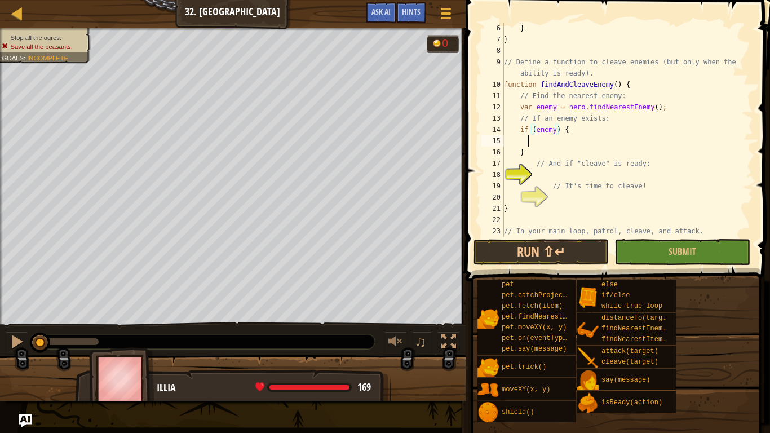
click at [528, 140] on div "} } // Define a function to cleave enemies (but only when the ability is ready)…" at bounding box center [626, 141] width 251 height 237
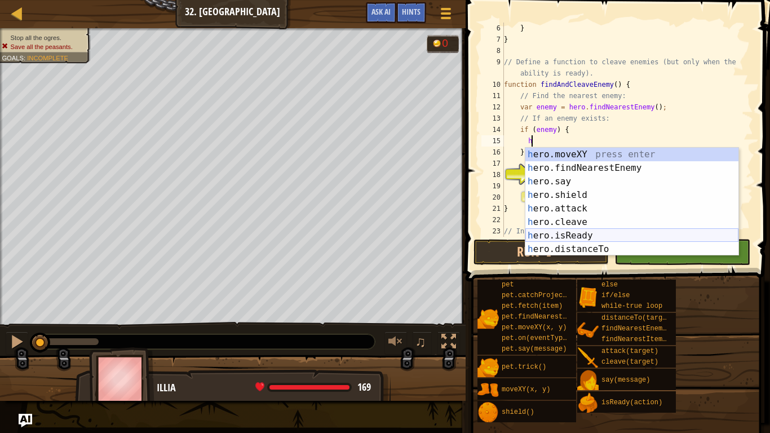
click at [587, 235] on div "h ero.moveXY press enter h ero.findNearestEnemy press enter h ero.say press ent…" at bounding box center [631, 215] width 213 height 135
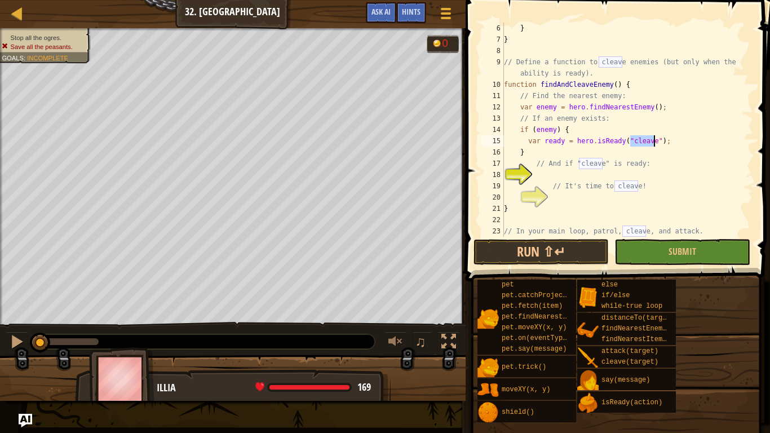
click at [555, 150] on div "} } // Define a function to cleave enemies (but only when the ability is ready)…" at bounding box center [626, 141] width 251 height 237
click at [674, 141] on div "} } // Define a function to cleave enemies (but only when the ability is ready)…" at bounding box center [626, 141] width 251 height 237
type textarea "var ready = hero.isReady("cleave");"
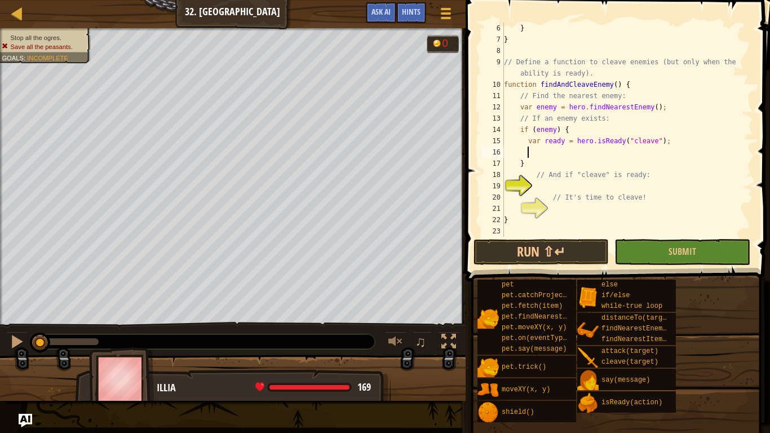
scroll to position [5, 3]
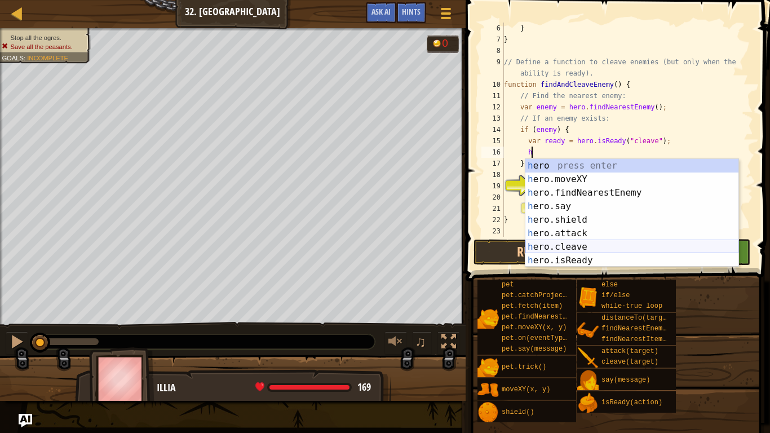
click at [617, 243] on div "h ero press enter h ero.moveXY press enter h ero.findNearestEnemy press enter h…" at bounding box center [631, 226] width 213 height 135
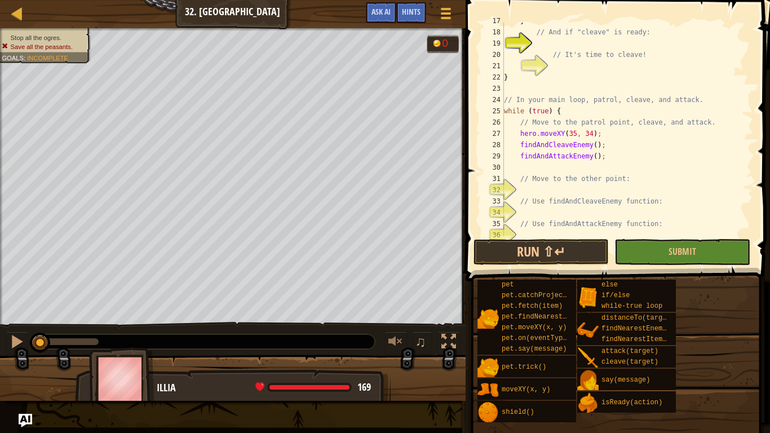
scroll to position [204, 0]
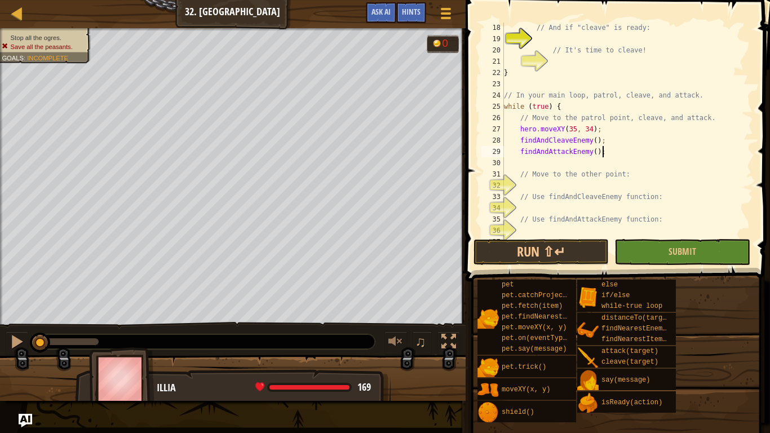
click at [637, 148] on div "// And if "cleave" is ready: // It's time to cleave! } // In your main loop, pa…" at bounding box center [626, 140] width 251 height 237
type textarea "findAndAttackEnemy();"
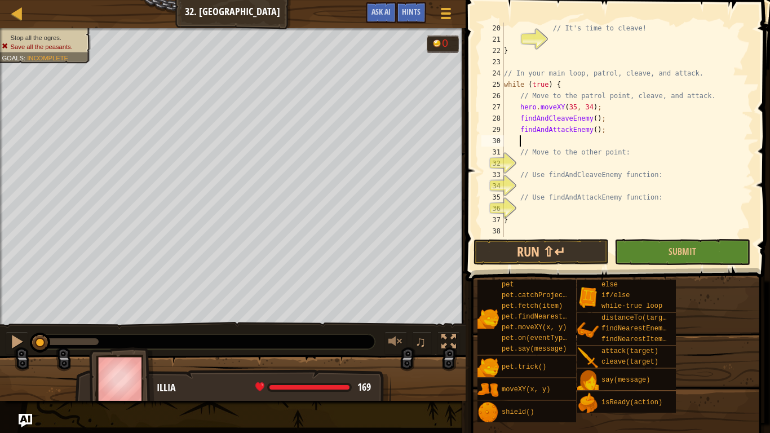
scroll to position [5, 2]
type textarea "// Move to the other point:"
type textarea "// Use findAndCleaveEnemy function:"
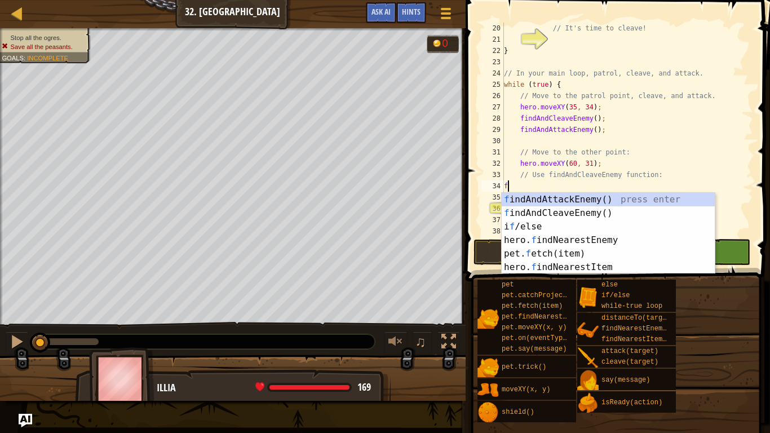
type textarea "fi"
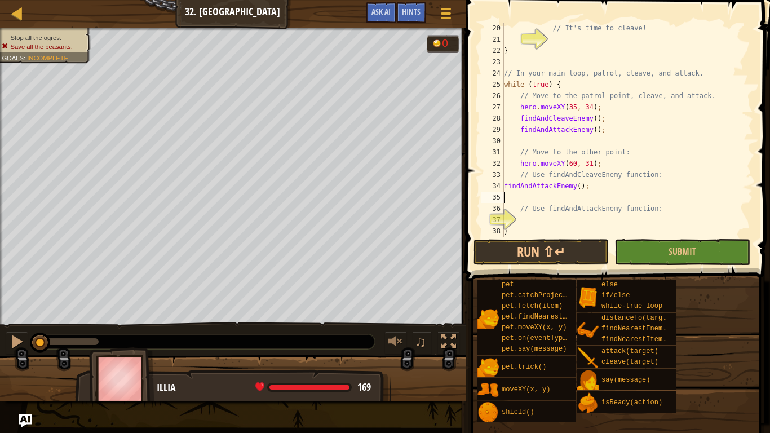
click at [537, 221] on div "// It's time to cleave! } // In your main loop, patrol, cleave, and attack. whi…" at bounding box center [626, 141] width 251 height 237
type textarea "g"
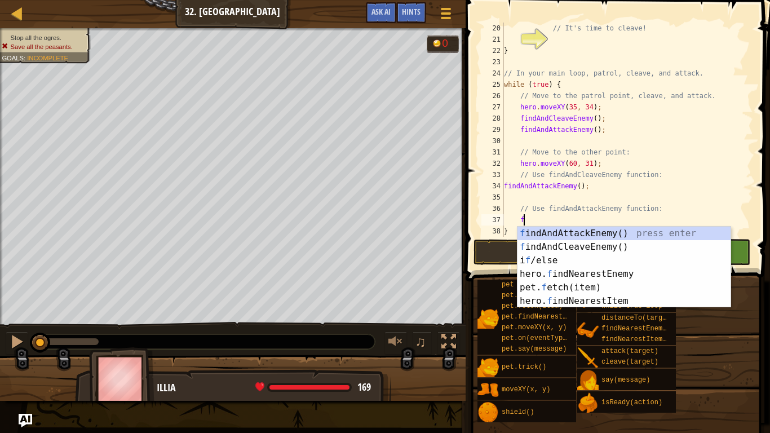
scroll to position [5, 2]
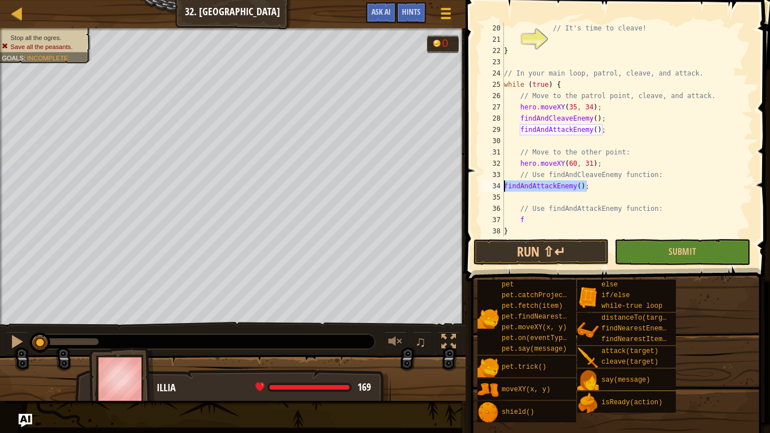
drag, startPoint x: 614, startPoint y: 186, endPoint x: 478, endPoint y: 187, distance: 136.3
click at [478, 187] on div "f 20 21 22 23 24 25 26 27 28 29 30 31 32 33 34 35 36 37 38 39 // It's time to c…" at bounding box center [616, 163] width 308 height 314
type textarea "f"
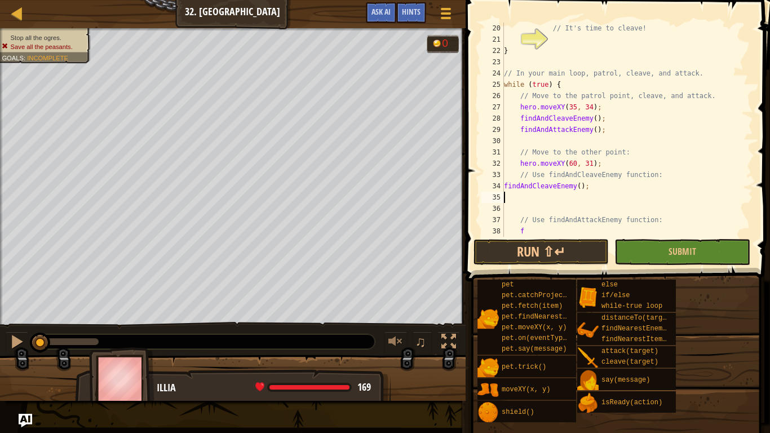
scroll to position [248, 0]
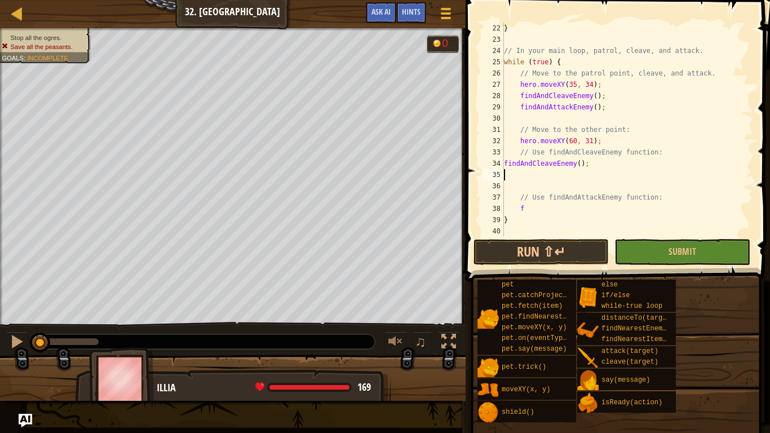
click at [531, 212] on div "} // In your main loop, patrol, cleave, and attack. while ( true ) { // Move to…" at bounding box center [626, 141] width 251 height 237
type textarea "f"
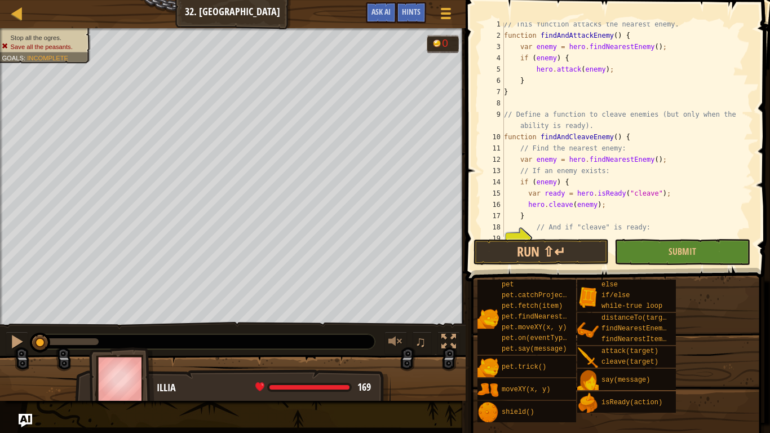
scroll to position [0, 0]
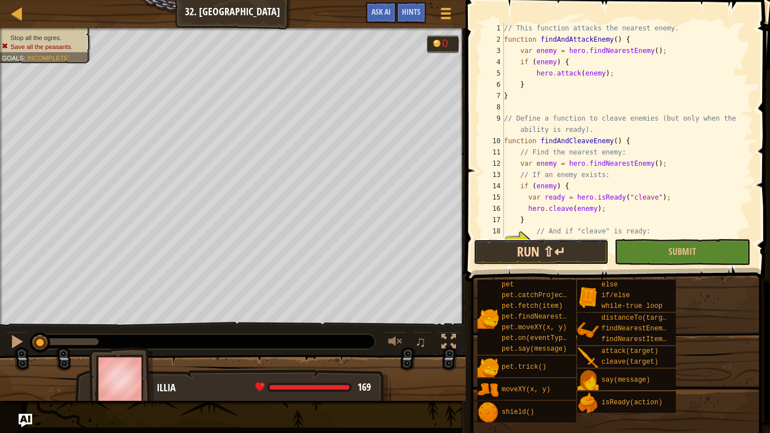
click at [551, 244] on button "Run ⇧↵" at bounding box center [540, 252] width 135 height 26
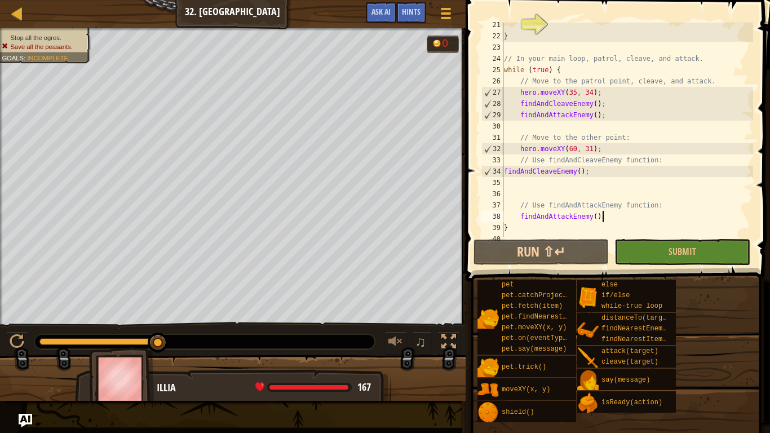
scroll to position [248, 0]
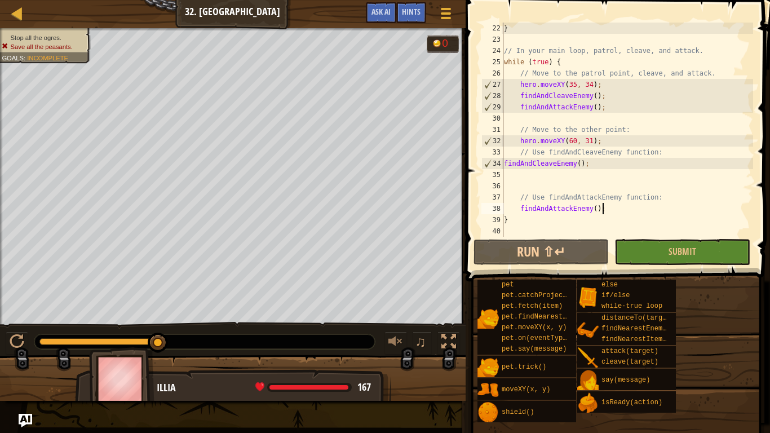
click at [571, 137] on div "} // In your main loop, patrol, cleave, and attack. while ( true ) { // Move to…" at bounding box center [626, 141] width 251 height 237
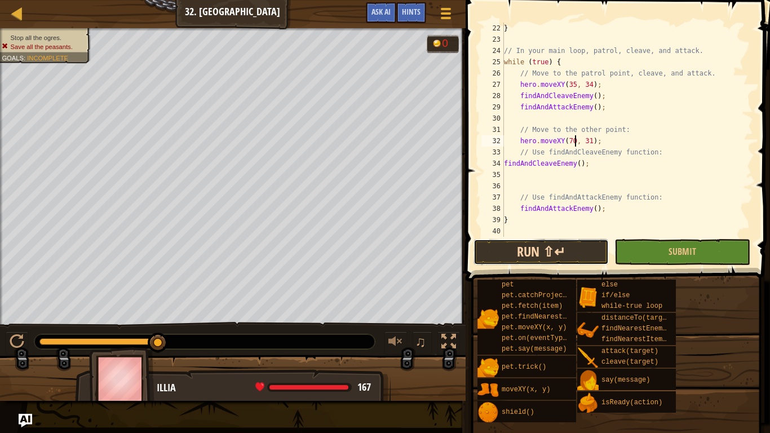
click at [553, 242] on button "Run ⇧↵" at bounding box center [540, 252] width 135 height 26
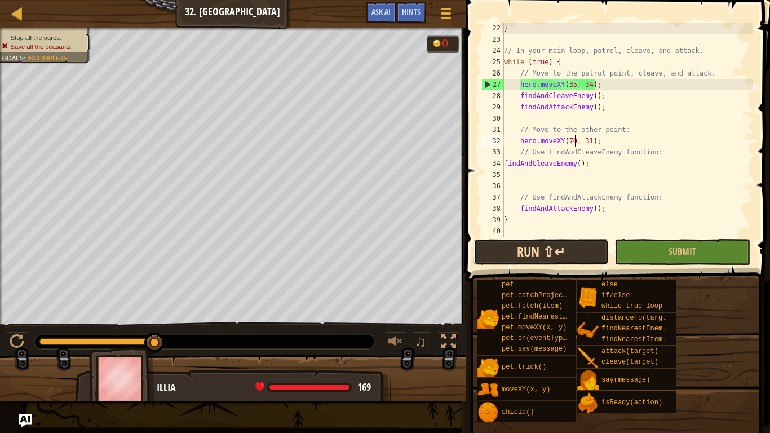
click at [531, 258] on button "Run ⇧↵" at bounding box center [540, 252] width 135 height 26
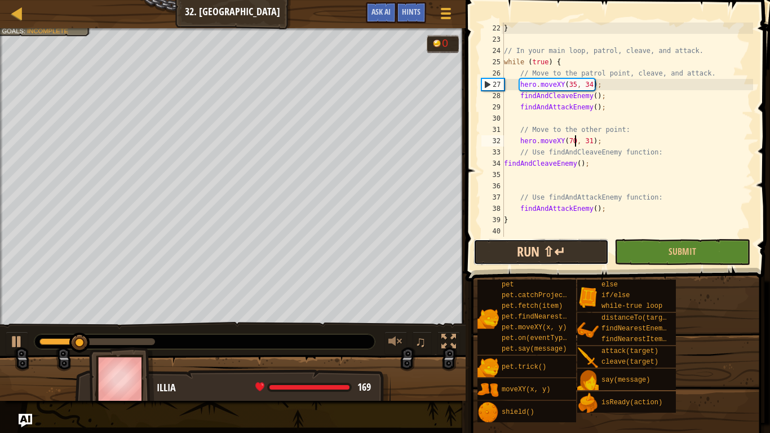
click at [531, 258] on button "Run ⇧↵" at bounding box center [540, 252] width 135 height 26
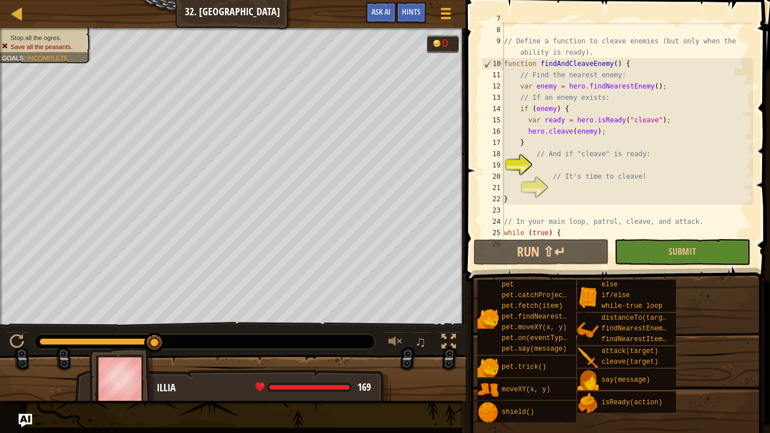
scroll to position [78, 0]
drag, startPoint x: 665, startPoint y: 122, endPoint x: 526, endPoint y: 118, distance: 139.8
click at [526, 118] on div "} // Define a function to cleave enemies (but only when the ability is ready). …" at bounding box center [626, 131] width 251 height 237
click at [532, 145] on div "} // Define a function to cleave enemies (but only when the ability is ready). …" at bounding box center [626, 131] width 251 height 237
type textarea "}"
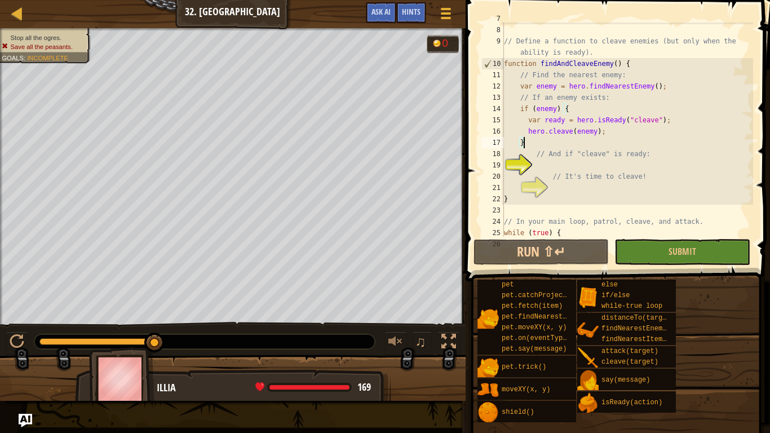
scroll to position [5, 2]
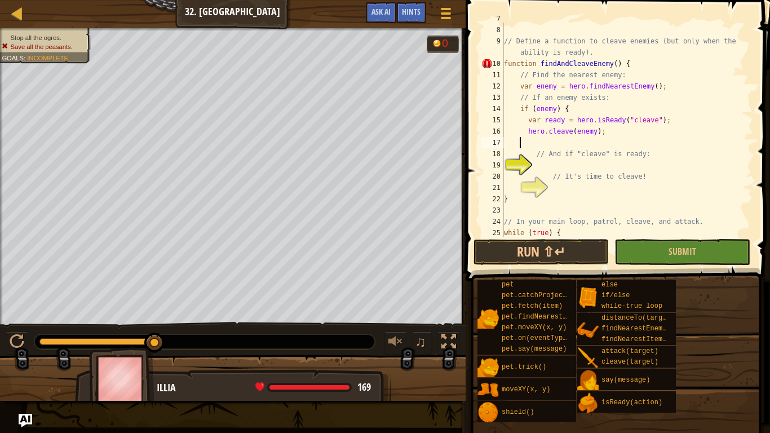
click at [546, 165] on div "} // Define a function to cleave enemies (but only when the ability is ready). …" at bounding box center [626, 131] width 251 height 237
paste textarea "var ready = hero.isReady("cleave");"
drag, startPoint x: 627, startPoint y: 132, endPoint x: 520, endPoint y: 128, distance: 107.1
click at [520, 128] on div "} // Define a function to cleave enemies (but only when the ability is ready). …" at bounding box center [626, 131] width 251 height 237
type textarea "hero.cleave(enemy);"
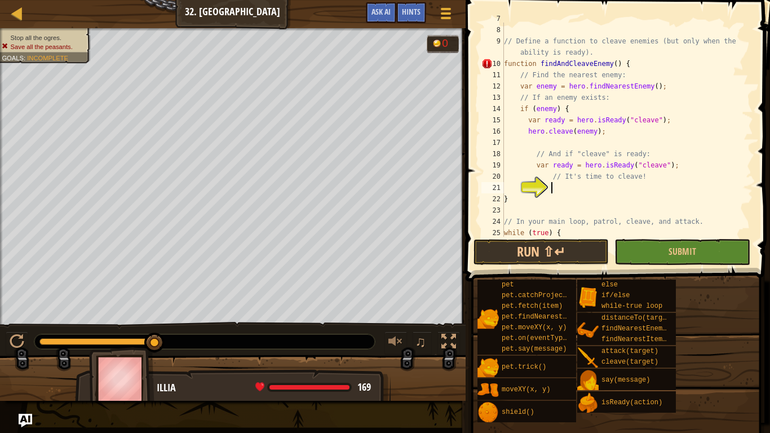
click at [559, 189] on div "} // Define a function to cleave enemies (but only when the ability is ready). …" at bounding box center [626, 131] width 251 height 237
paste textarea "hero.cleave(enemy);"
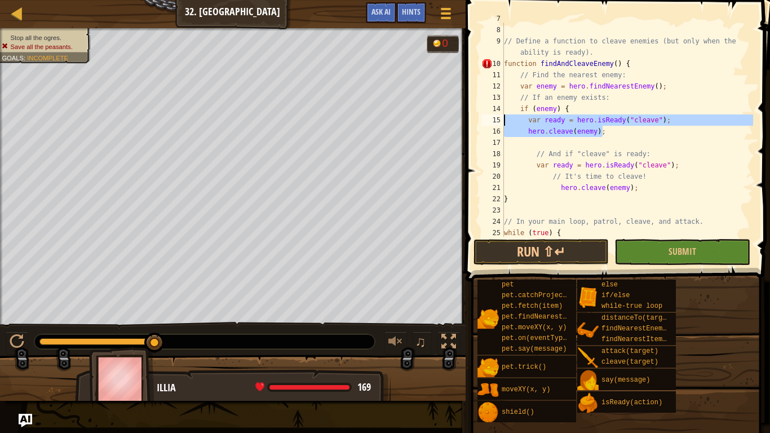
drag, startPoint x: 667, startPoint y: 134, endPoint x: 503, endPoint y: 121, distance: 165.0
click at [503, 121] on div "hero.cleave(enemy); 7 8 9 10 11 12 13 14 15 16 17 18 19 20 21 22 23 24 25 26 } …" at bounding box center [616, 130] width 274 height 214
type textarea "var ready = hero.isReady("cleave"); hero.cleave(enemy);"
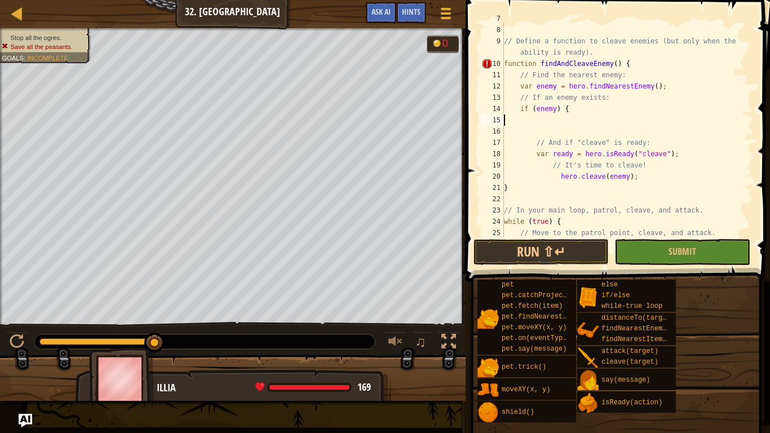
scroll to position [5, 0]
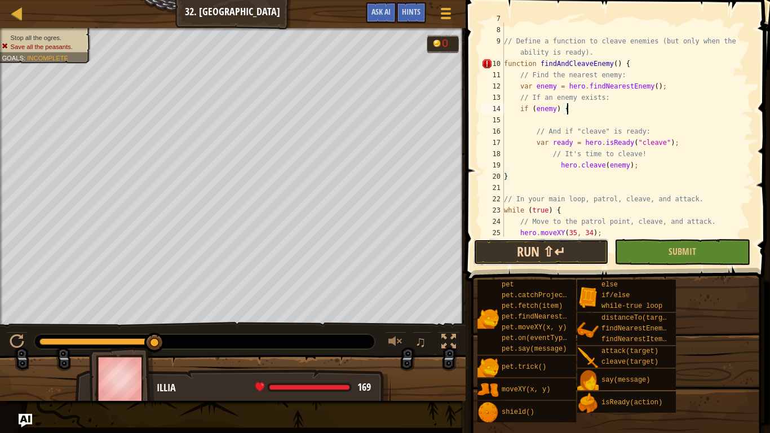
click at [559, 254] on button "Run ⇧↵" at bounding box center [540, 252] width 135 height 26
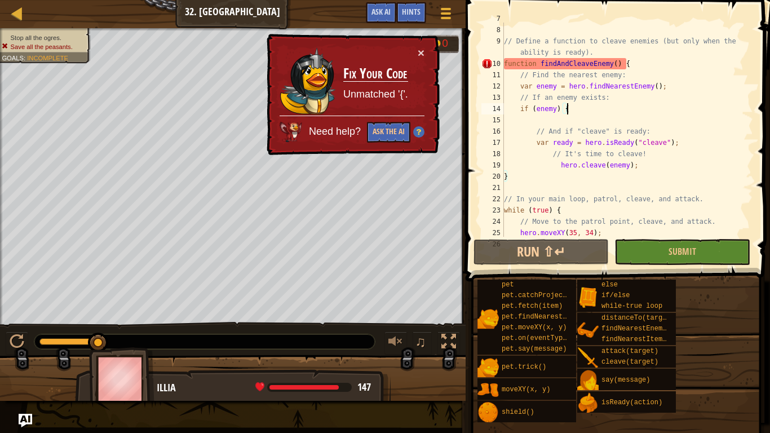
click at [647, 165] on div "} // Define a function to cleave enemies (but only when the ability is ready). …" at bounding box center [626, 131] width 251 height 237
type textarea "hero.cleave(enemy);"
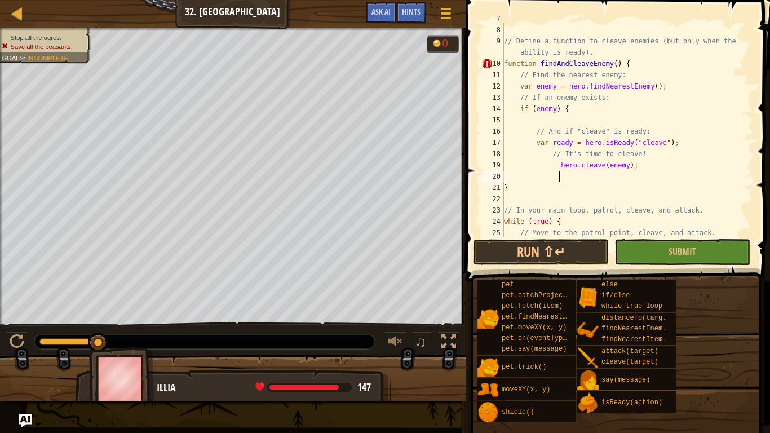
scroll to position [5, 8]
click at [585, 255] on button "Run ⇧↵" at bounding box center [540, 252] width 135 height 26
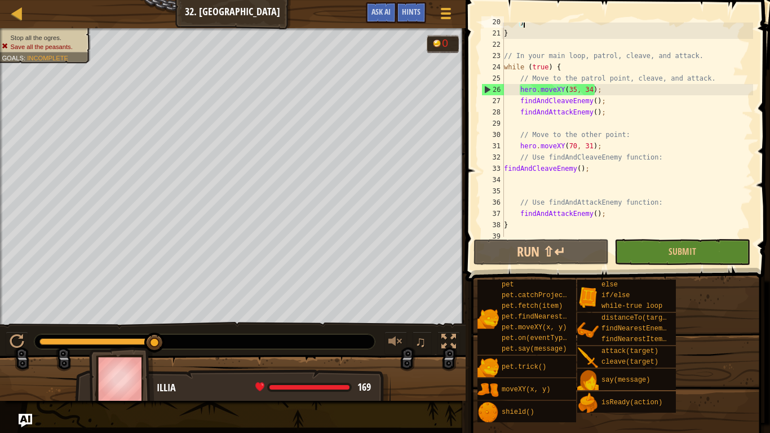
scroll to position [237, 0]
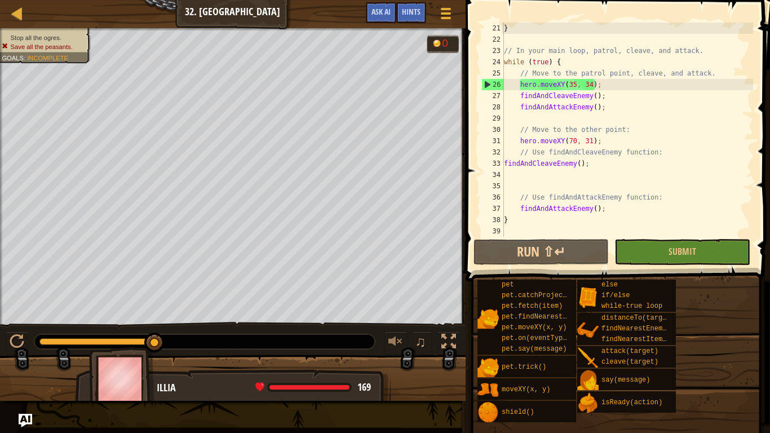
click at [571, 140] on div "} // In your main loop, patrol, cleave, and attack. while ( true ) { // Move to…" at bounding box center [626, 141] width 251 height 237
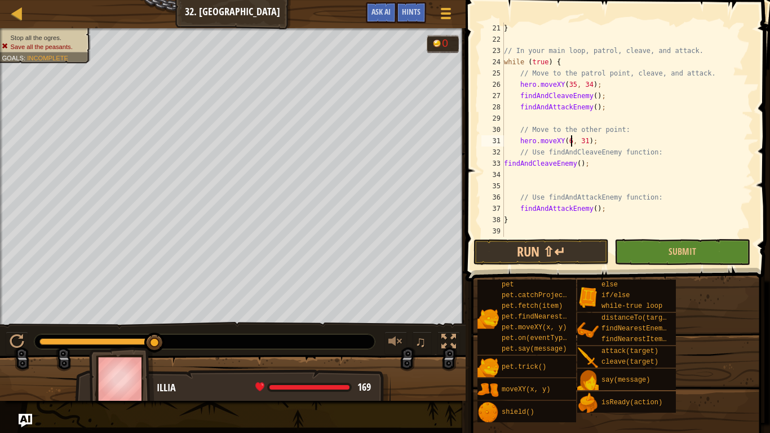
scroll to position [5, 10]
type textarea "hero.moveXY(60, 31);"
click at [526, 244] on button "Run ⇧↵" at bounding box center [540, 252] width 135 height 26
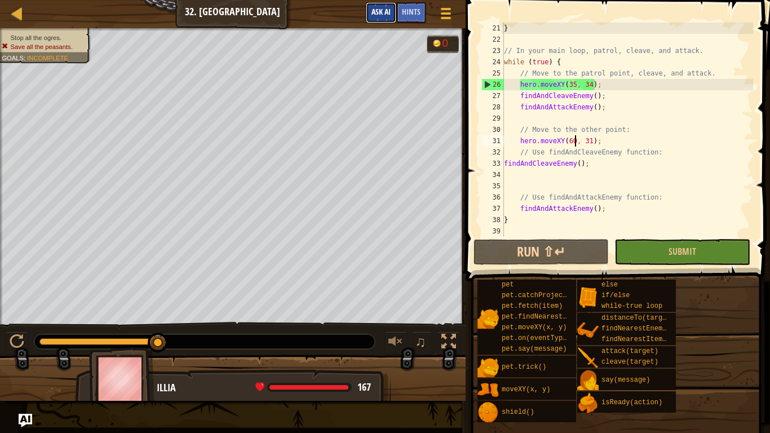
click at [385, 13] on span "Ask AI" at bounding box center [380, 11] width 19 height 11
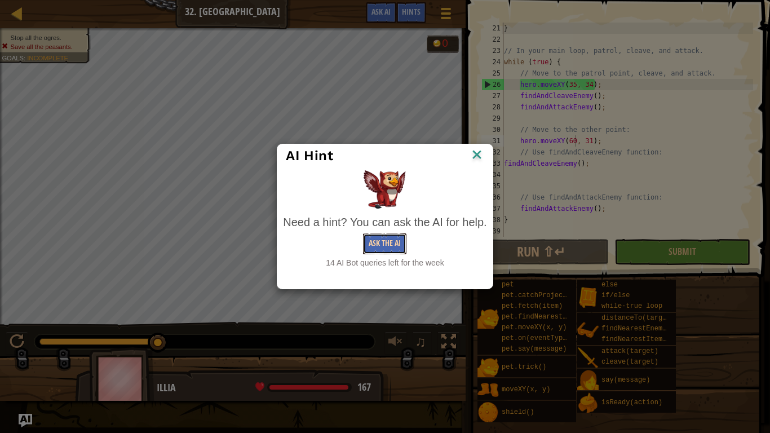
click at [371, 236] on button "Ask the AI" at bounding box center [384, 243] width 43 height 21
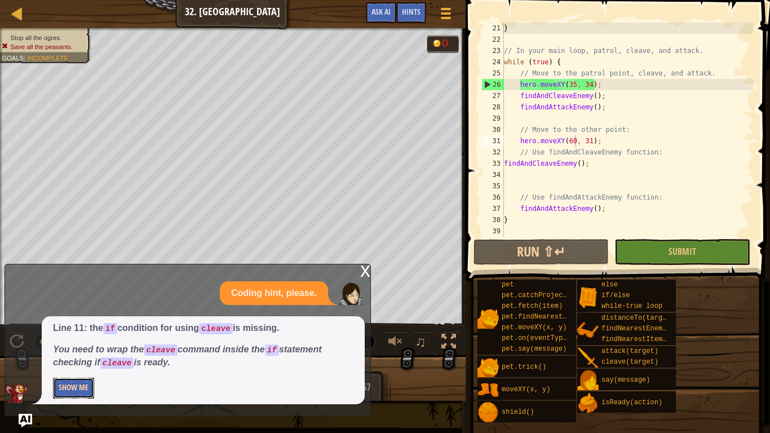
click at [75, 337] on button "Show Me" at bounding box center [73, 387] width 41 height 21
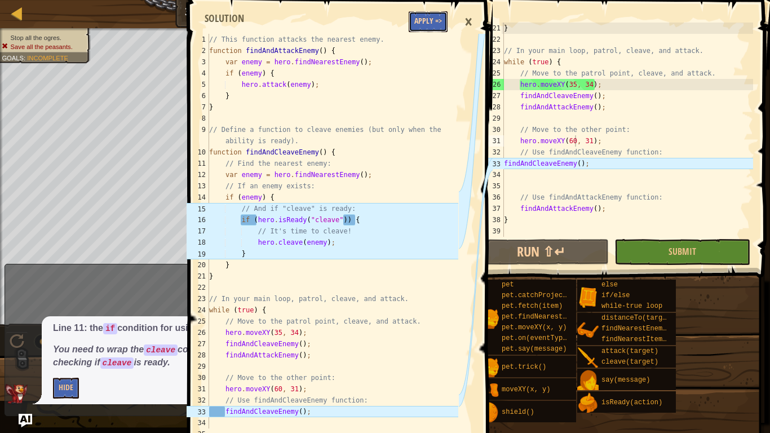
click at [430, 31] on button "Apply =>" at bounding box center [427, 21] width 39 height 21
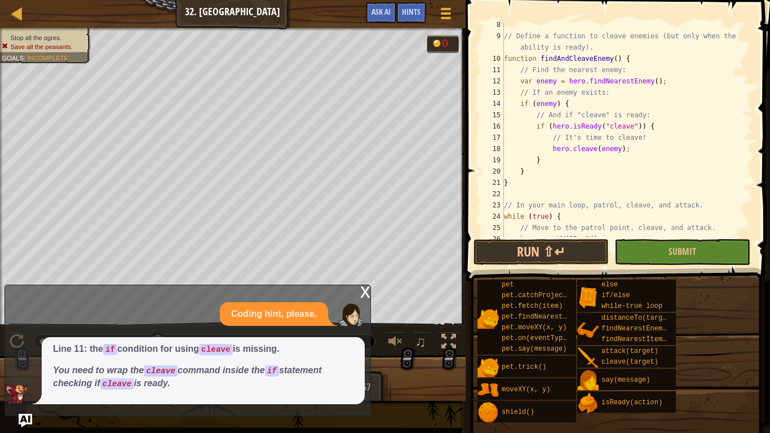
scroll to position [83, 0]
click at [523, 259] on button "Run ⇧↵" at bounding box center [540, 252] width 135 height 26
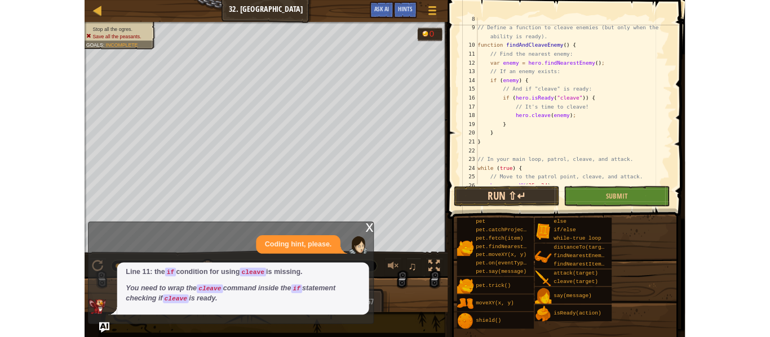
scroll to position [5, 0]
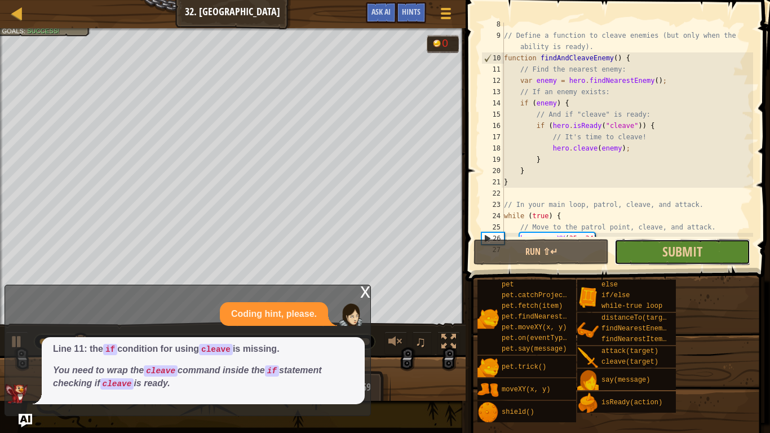
click at [641, 260] on button "Submit" at bounding box center [681, 252] width 135 height 26
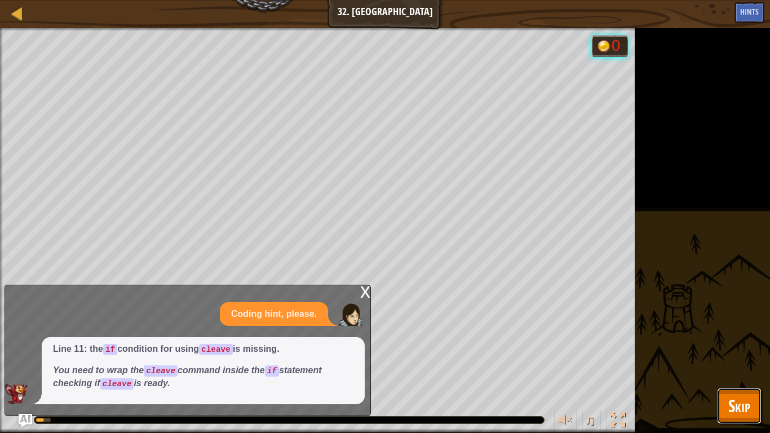
click at [730, 337] on span "Skip" at bounding box center [739, 405] width 22 height 23
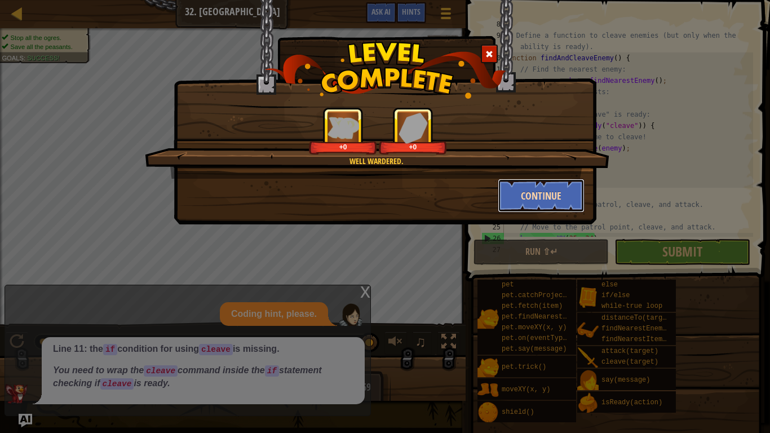
click at [538, 202] on button "Continue" at bounding box center [540, 196] width 87 height 34
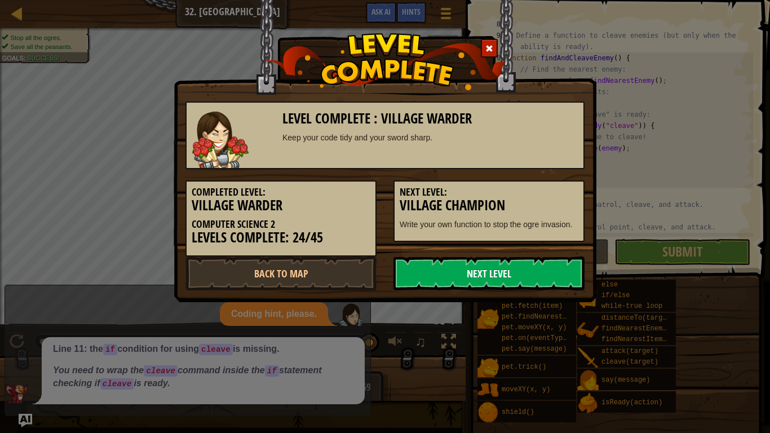
click at [447, 272] on link "Next Level" at bounding box center [488, 273] width 191 height 34
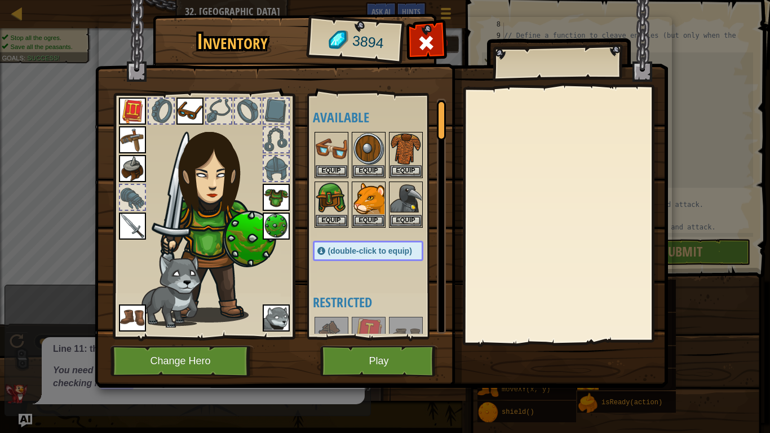
click at [15, 10] on div "Inventory 3894 Available Equip Equip Equip Equip Equip Equip Equip Equip Equip …" at bounding box center [385, 216] width 770 height 433
